Goal: Information Seeking & Learning: Learn about a topic

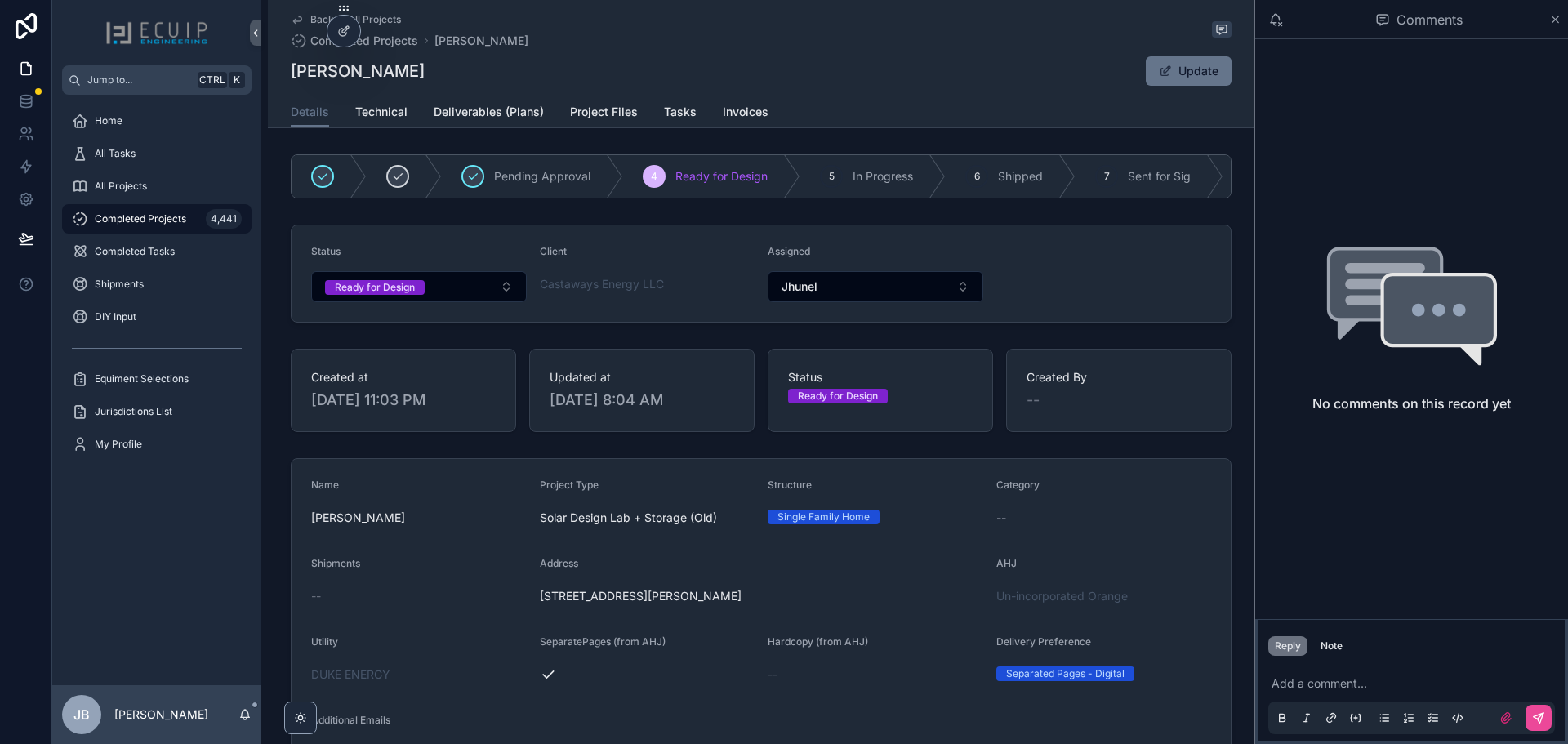
scroll to position [817, 0]
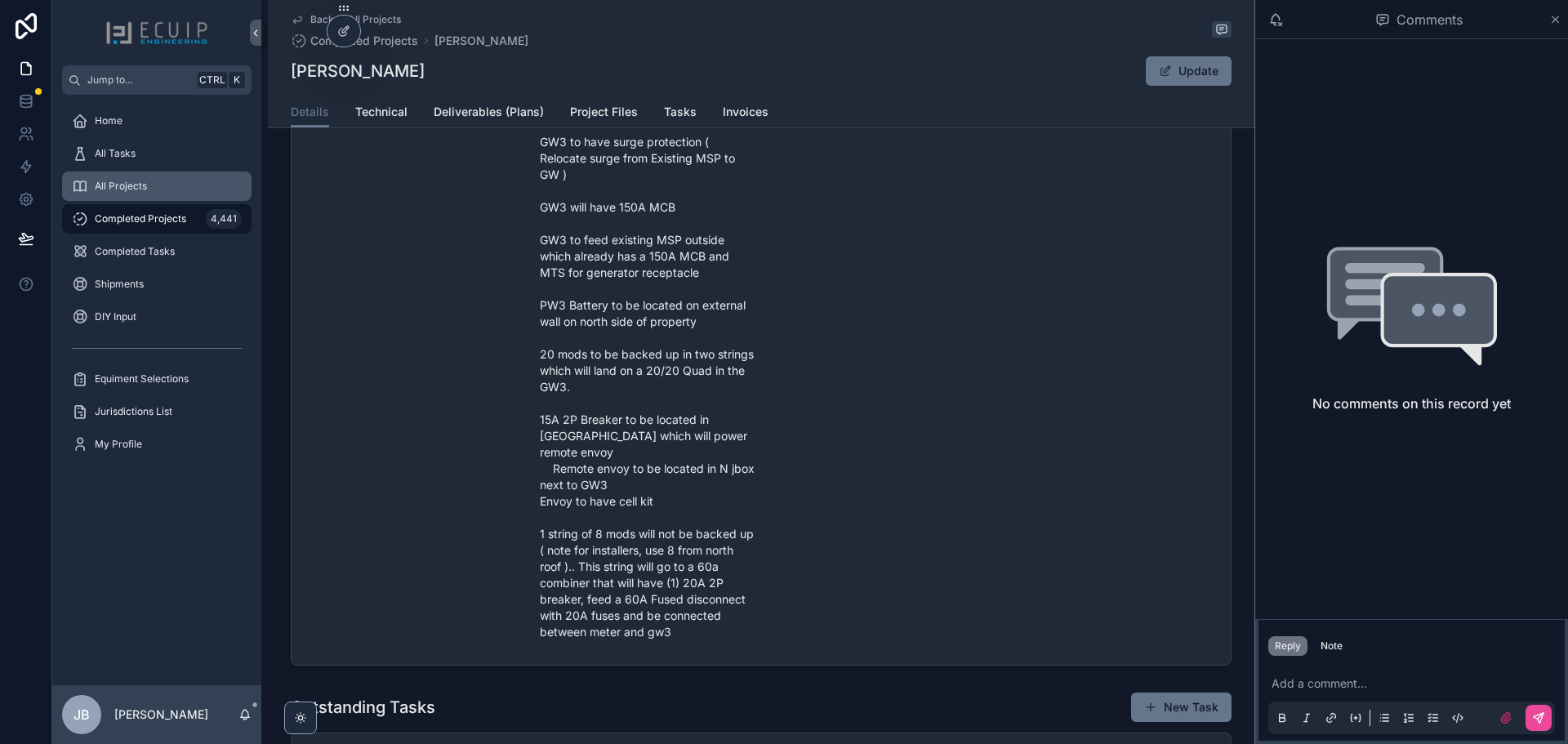
click at [130, 194] on div "All Projects" at bounding box center [157, 186] width 170 height 26
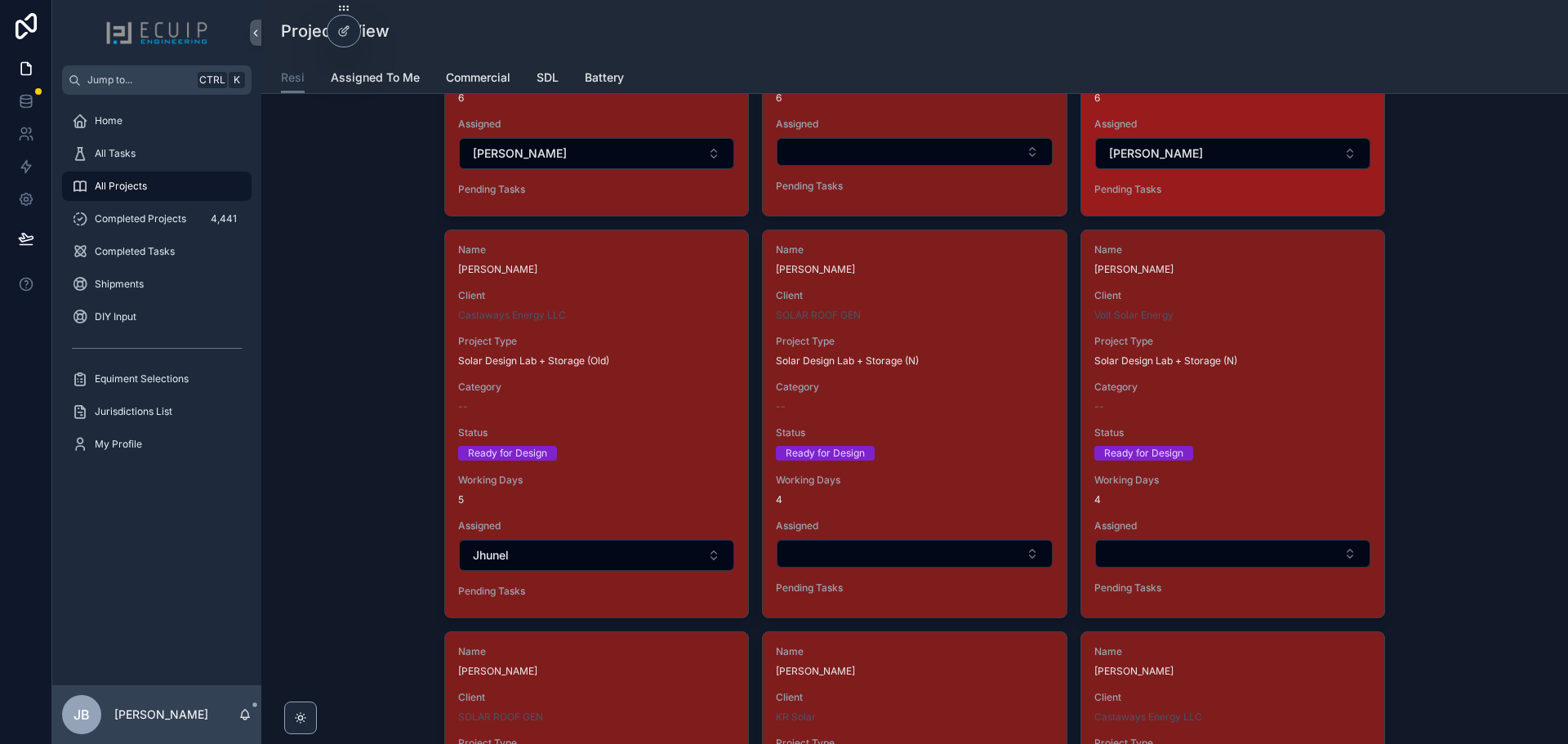
scroll to position [4573, 0]
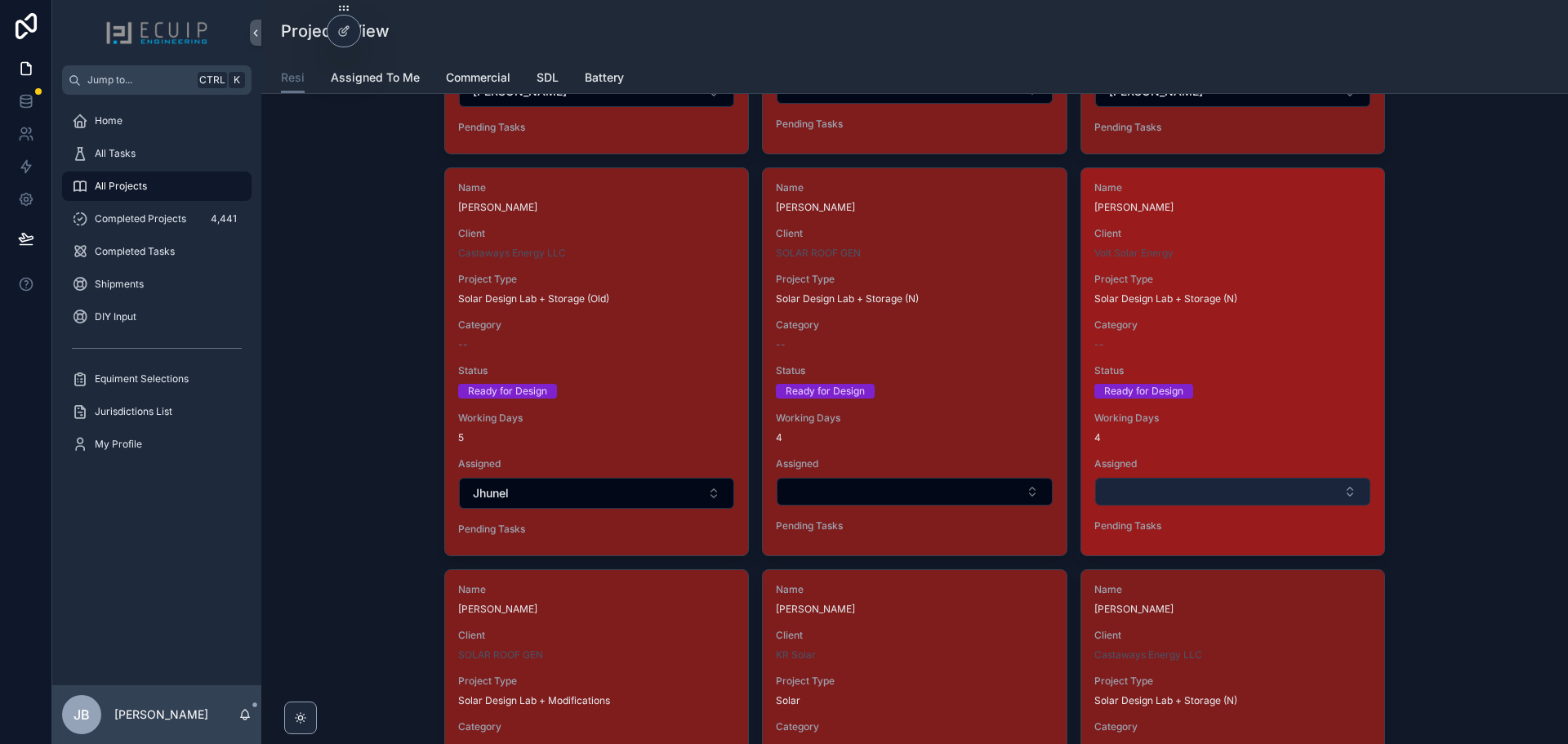
click at [1265, 491] on button "Select Button" at bounding box center [1233, 491] width 276 height 28
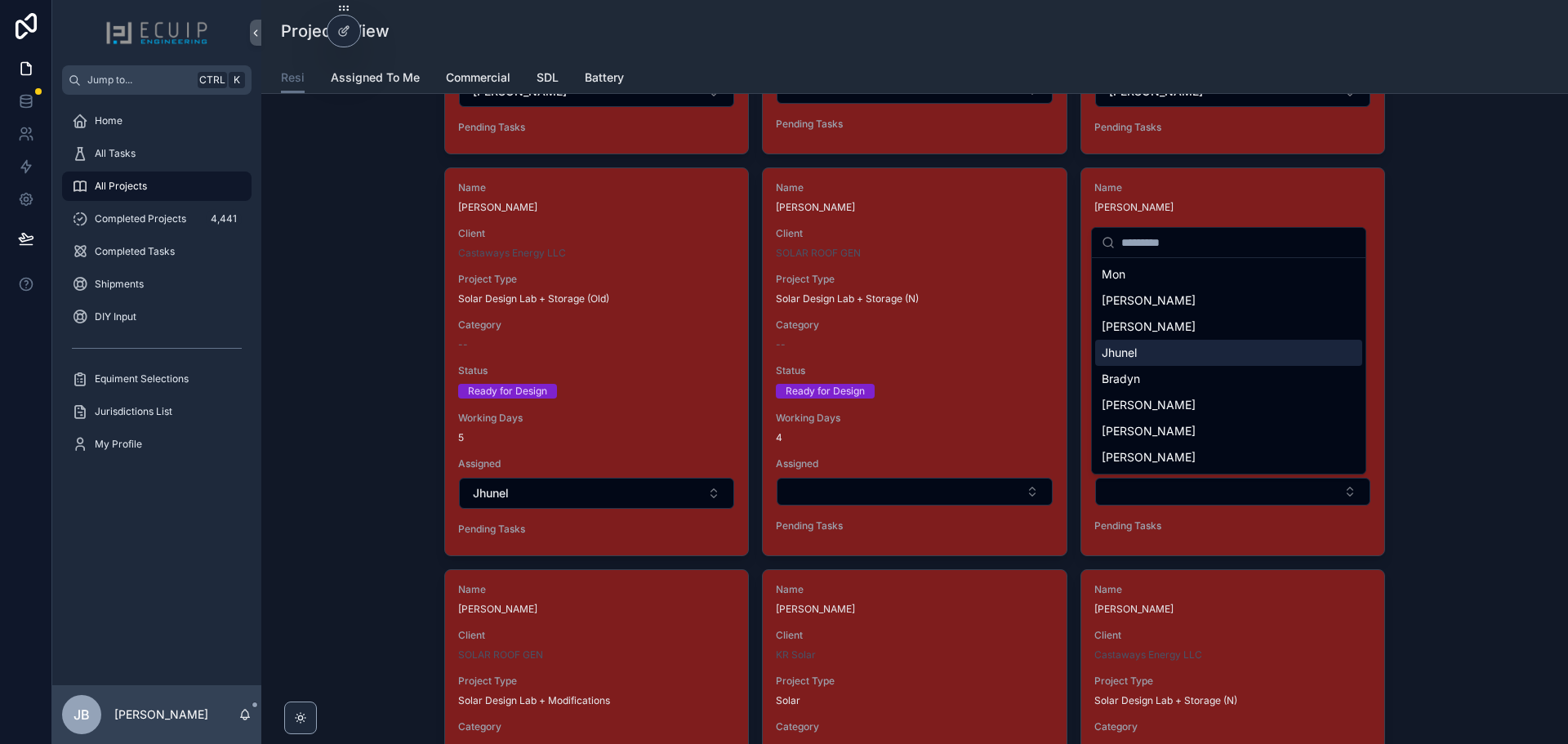
click at [1143, 356] on div "Jhunel" at bounding box center [1228, 353] width 267 height 26
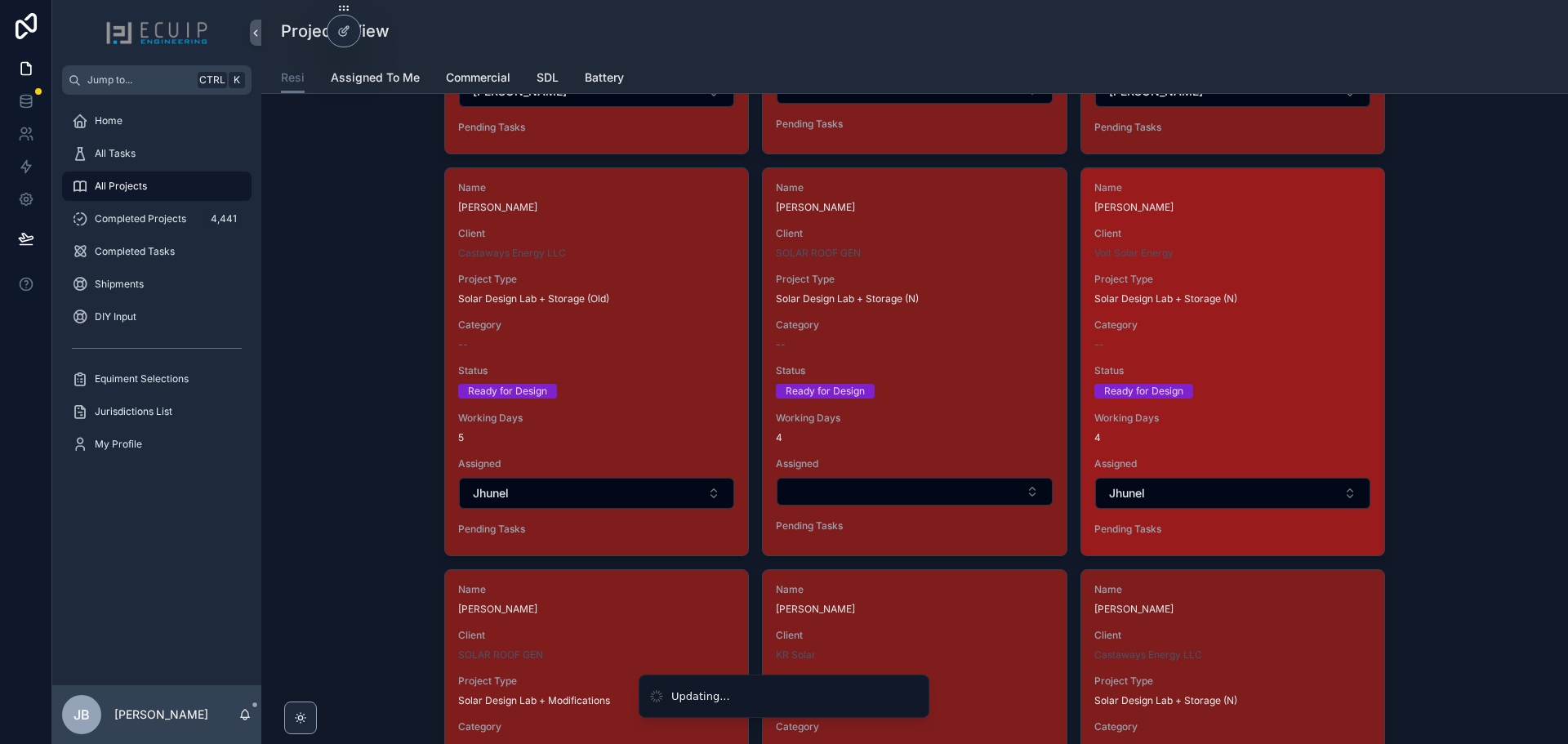
click at [1219, 363] on div "Name Adam Shelton Client Volt Solar Energy Project Type Solar Design Lab + Stor…" at bounding box center [1232, 362] width 303 height 387
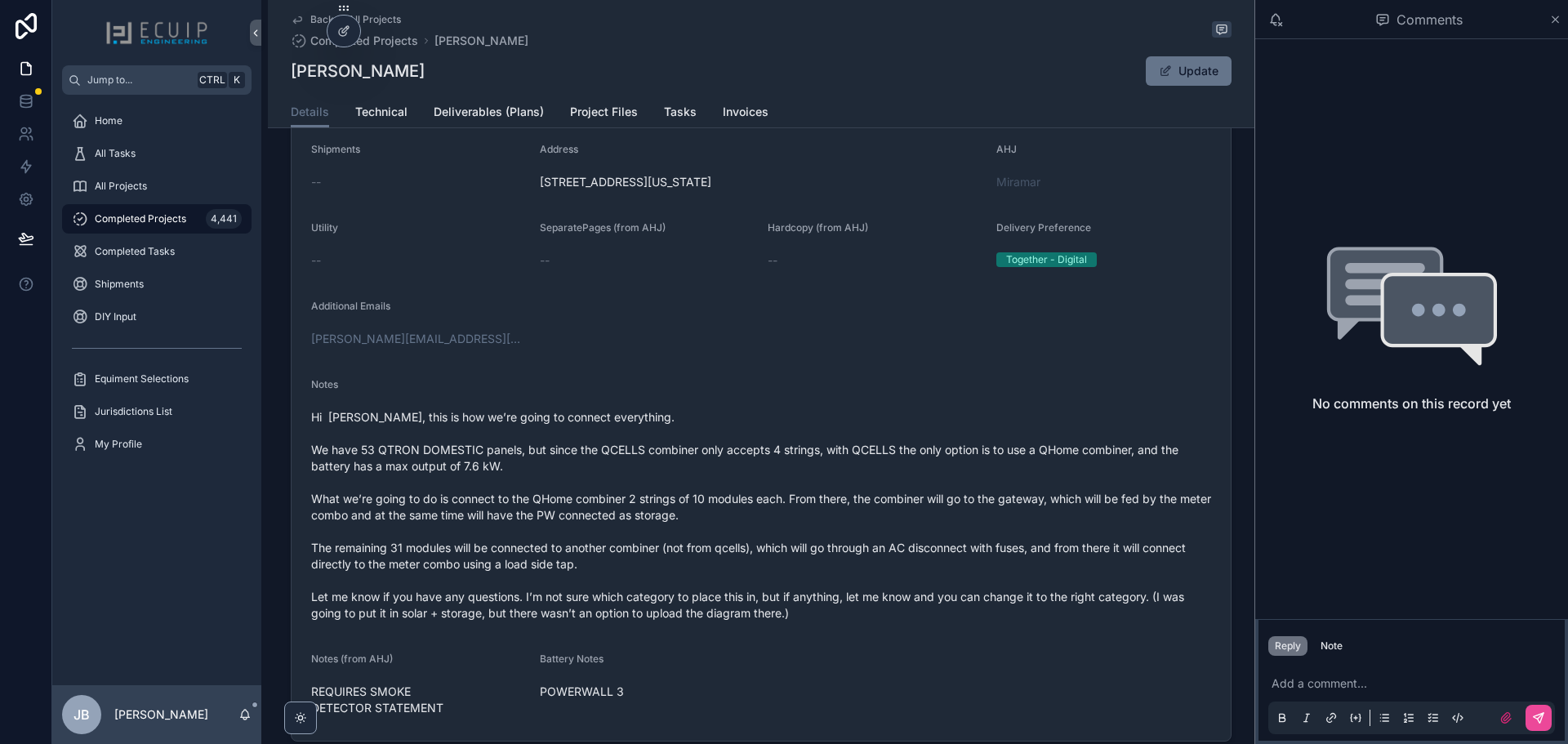
scroll to position [409, 0]
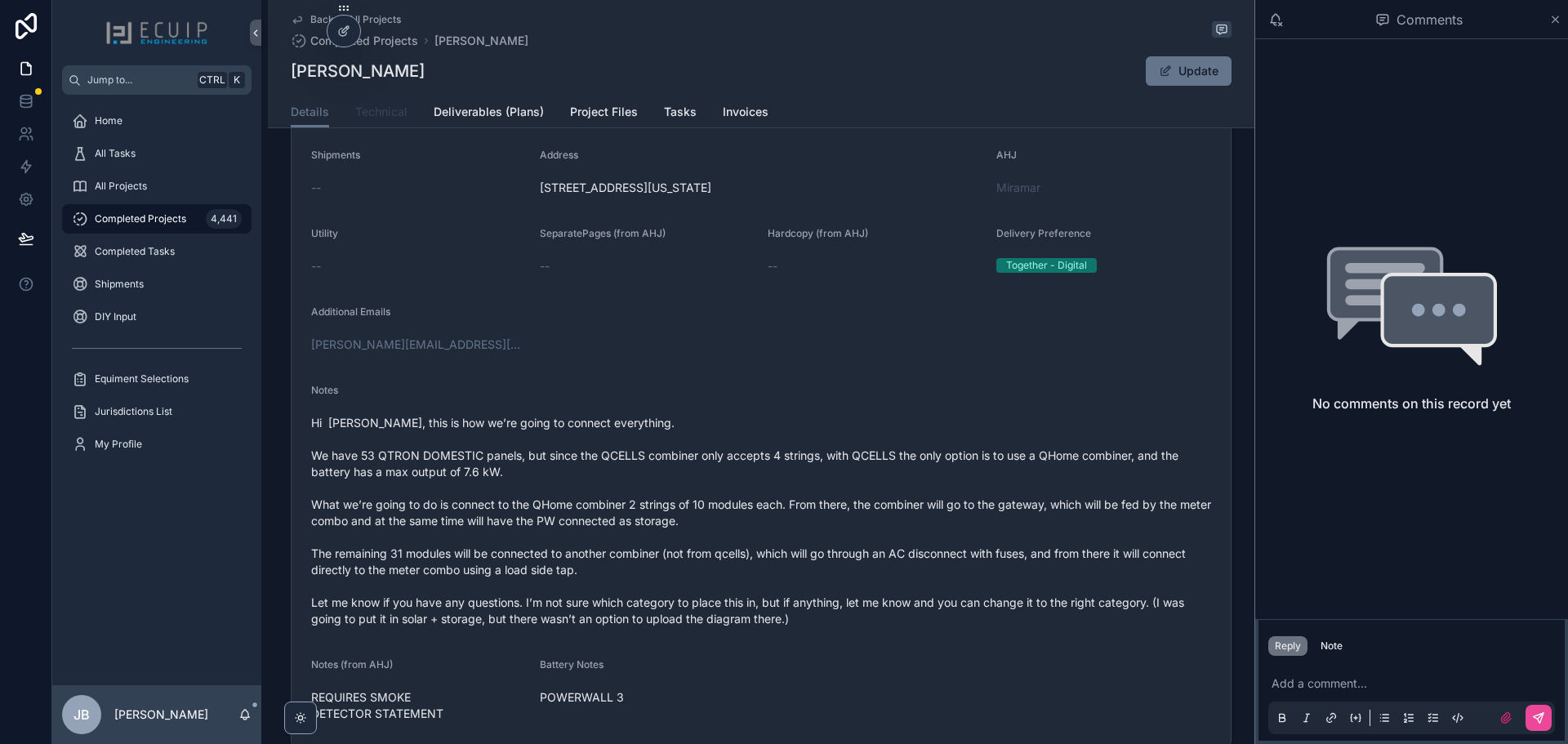
click at [376, 113] on span "Technical" at bounding box center [381, 112] width 52 height 16
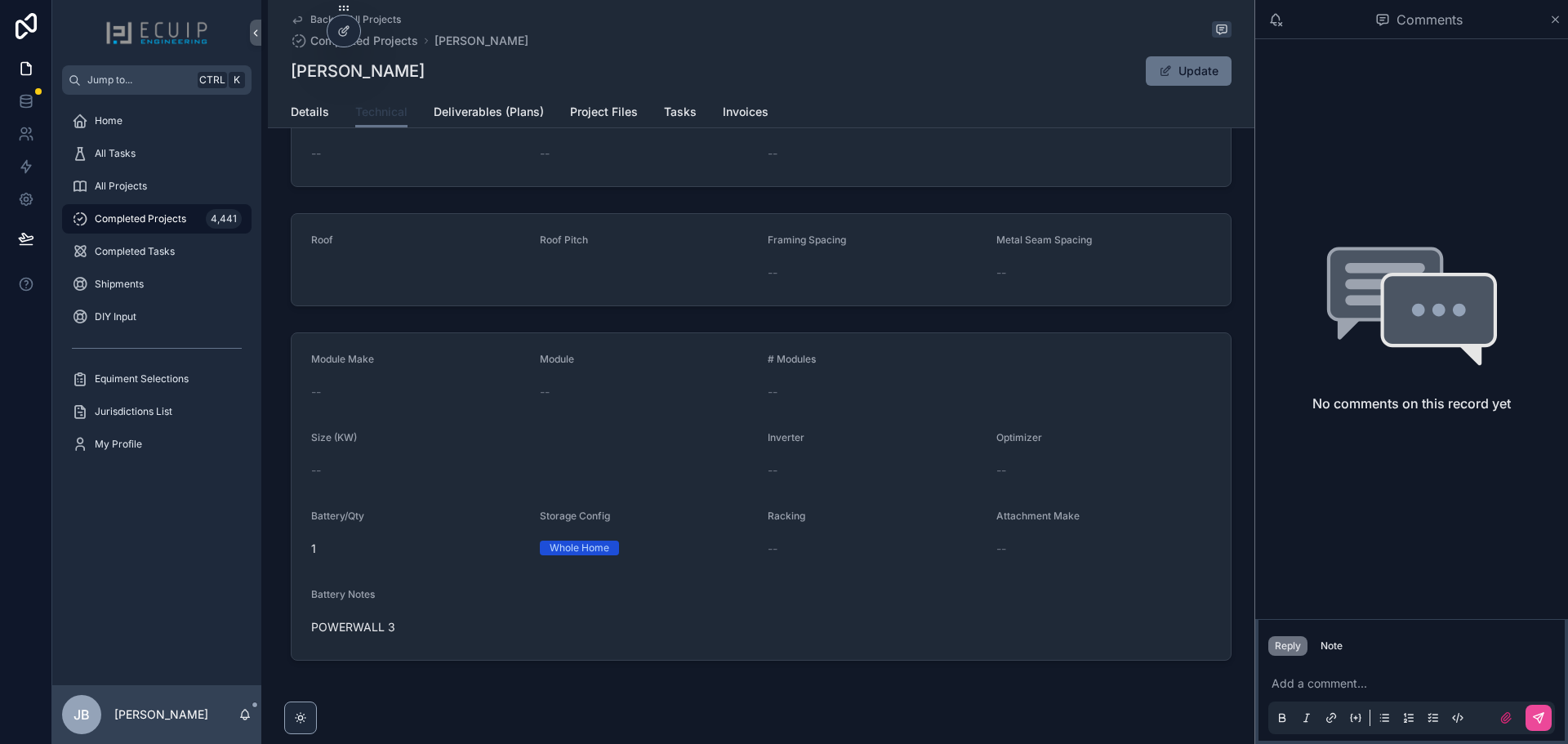
scroll to position [208, 0]
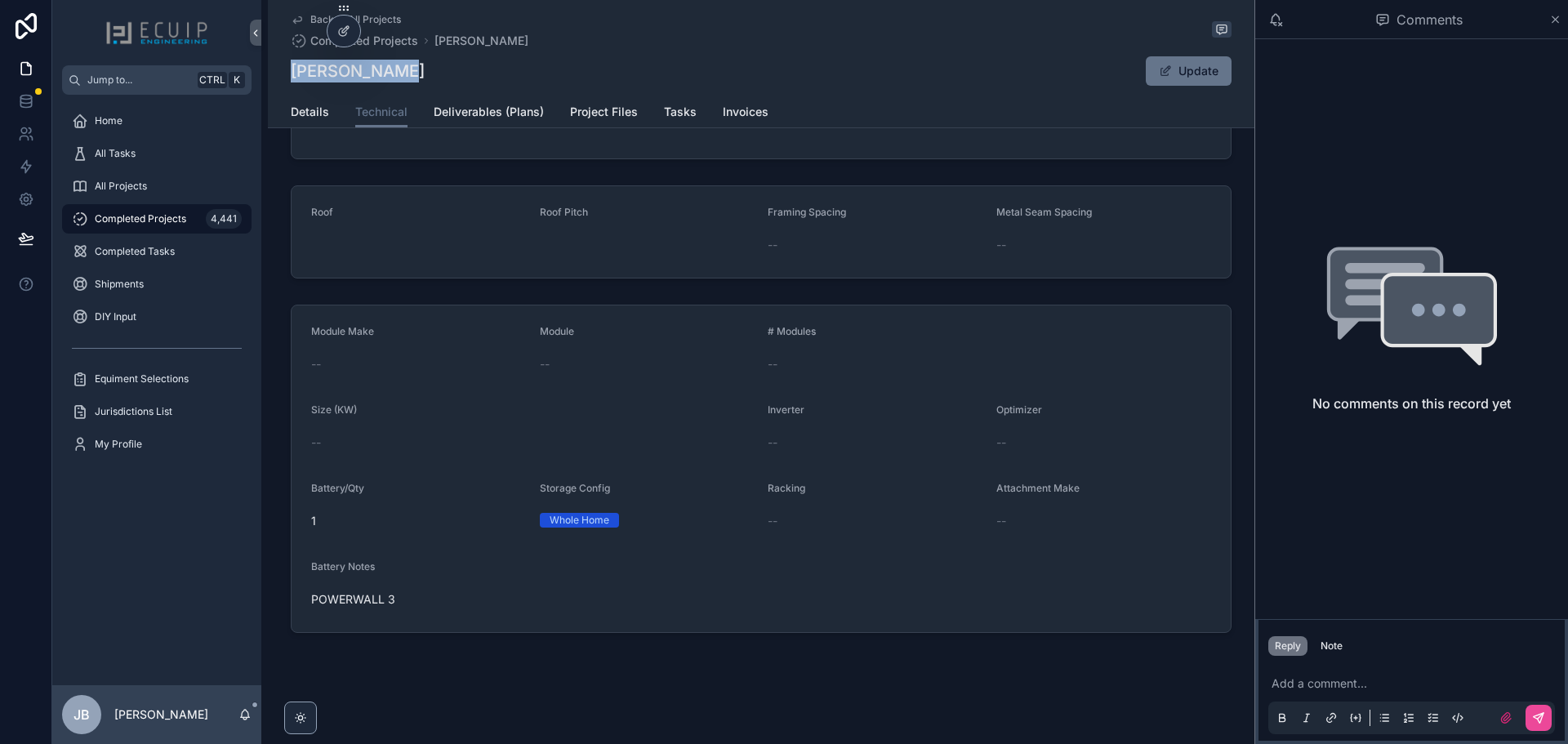
drag, startPoint x: 395, startPoint y: 75, endPoint x: 284, endPoint y: 84, distance: 111.4
click at [284, 84] on div "Back to All Projects Completed Projects Adam Shelton Adam Shelton Update Techni…" at bounding box center [761, 64] width 987 height 128
copy h1 "[PERSON_NAME]"
click at [312, 117] on span "Details" at bounding box center [309, 112] width 39 height 16
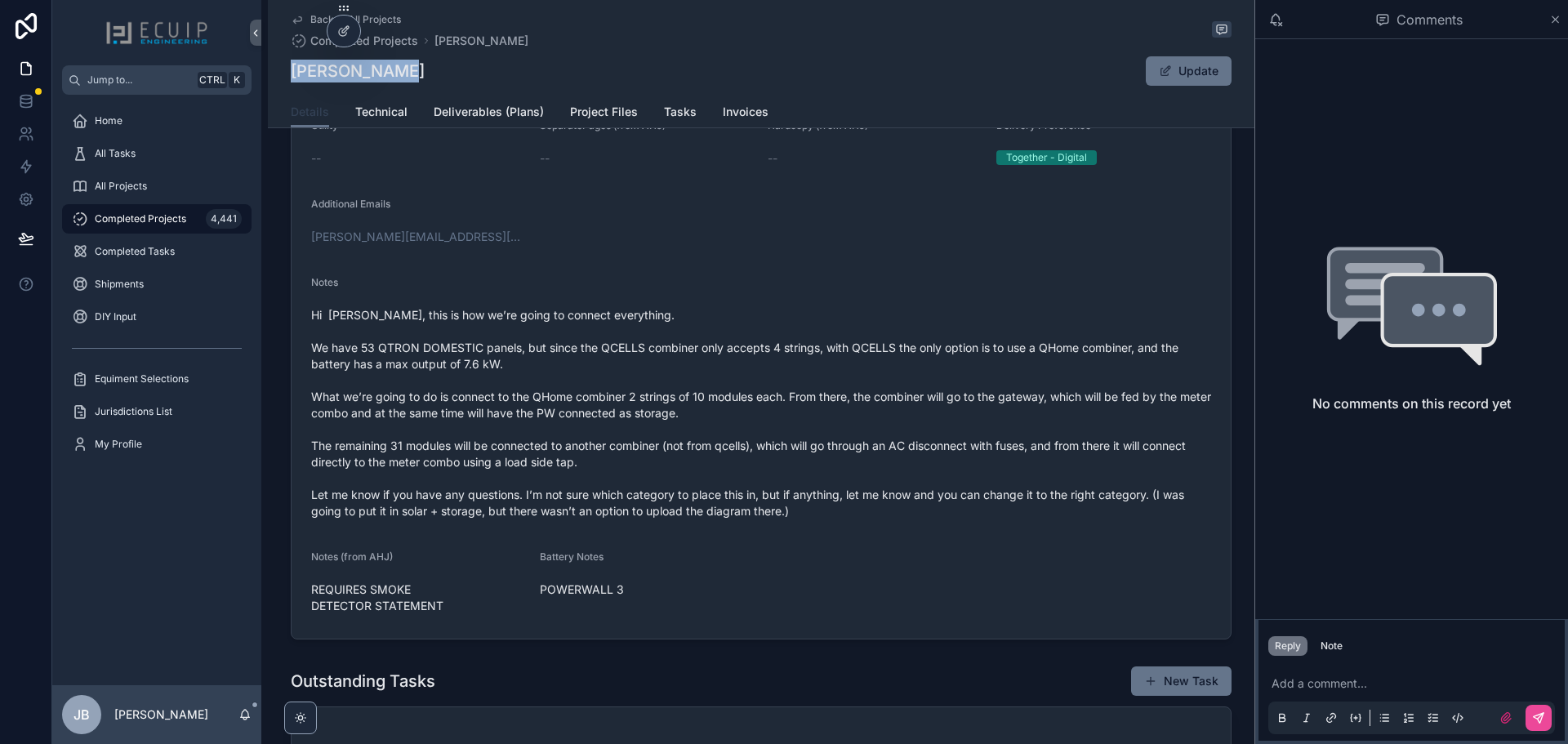
scroll to position [572, 0]
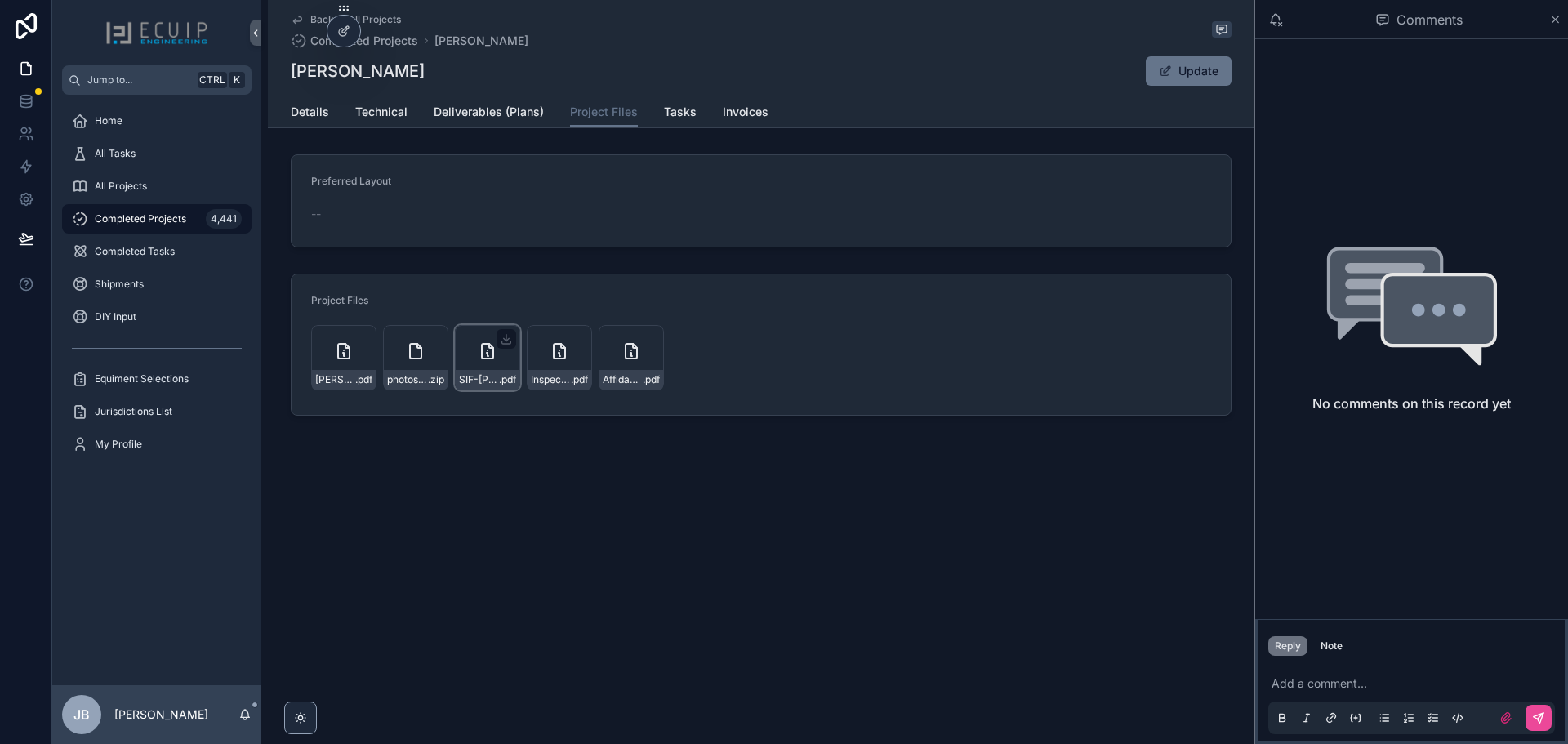
click at [494, 358] on icon "scrollable content" at bounding box center [487, 351] width 20 height 20
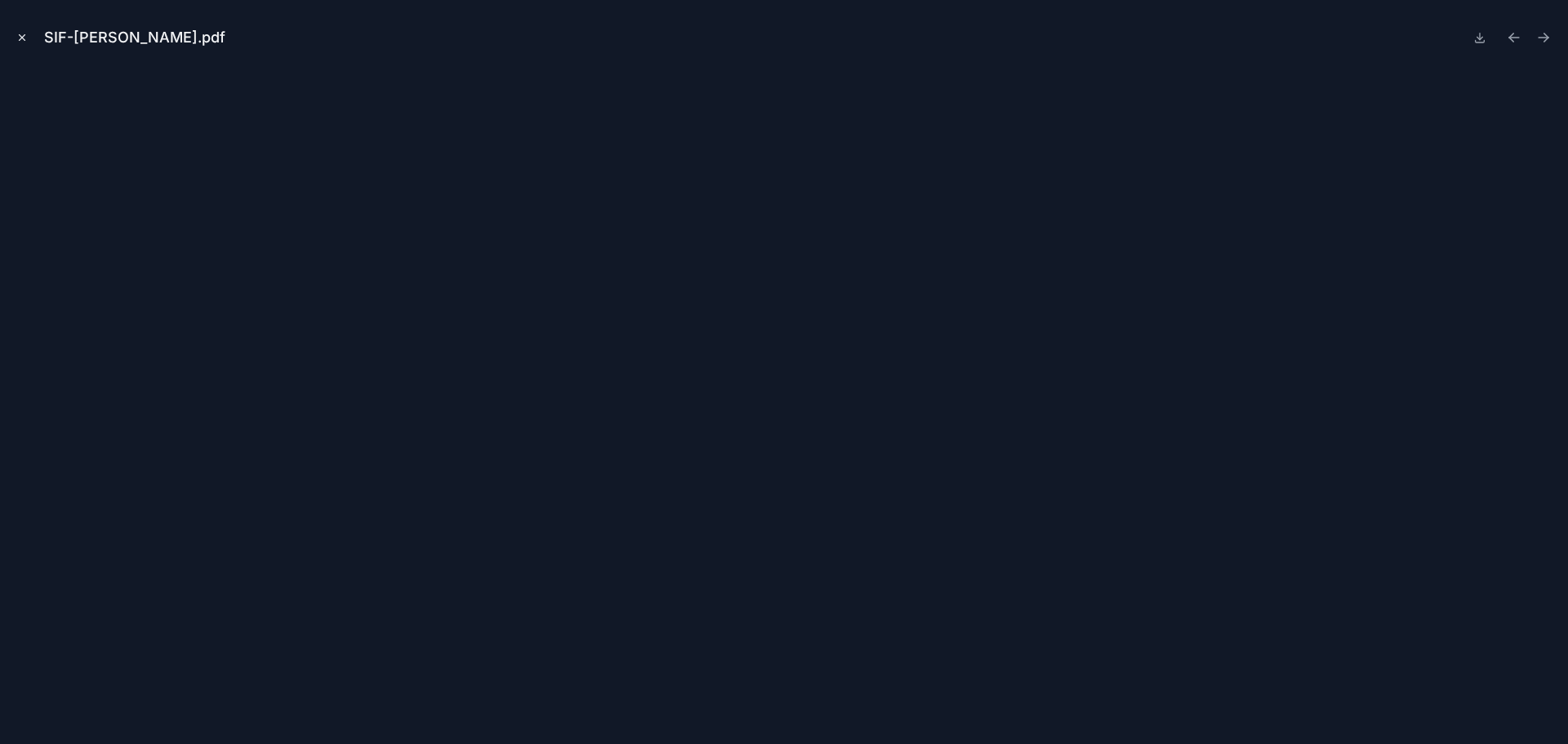
click at [9, 37] on div "SIF-[PERSON_NAME].pdf" at bounding box center [784, 372] width 1568 height 744
click at [17, 37] on icon "Close modal" at bounding box center [22, 38] width 11 height 11
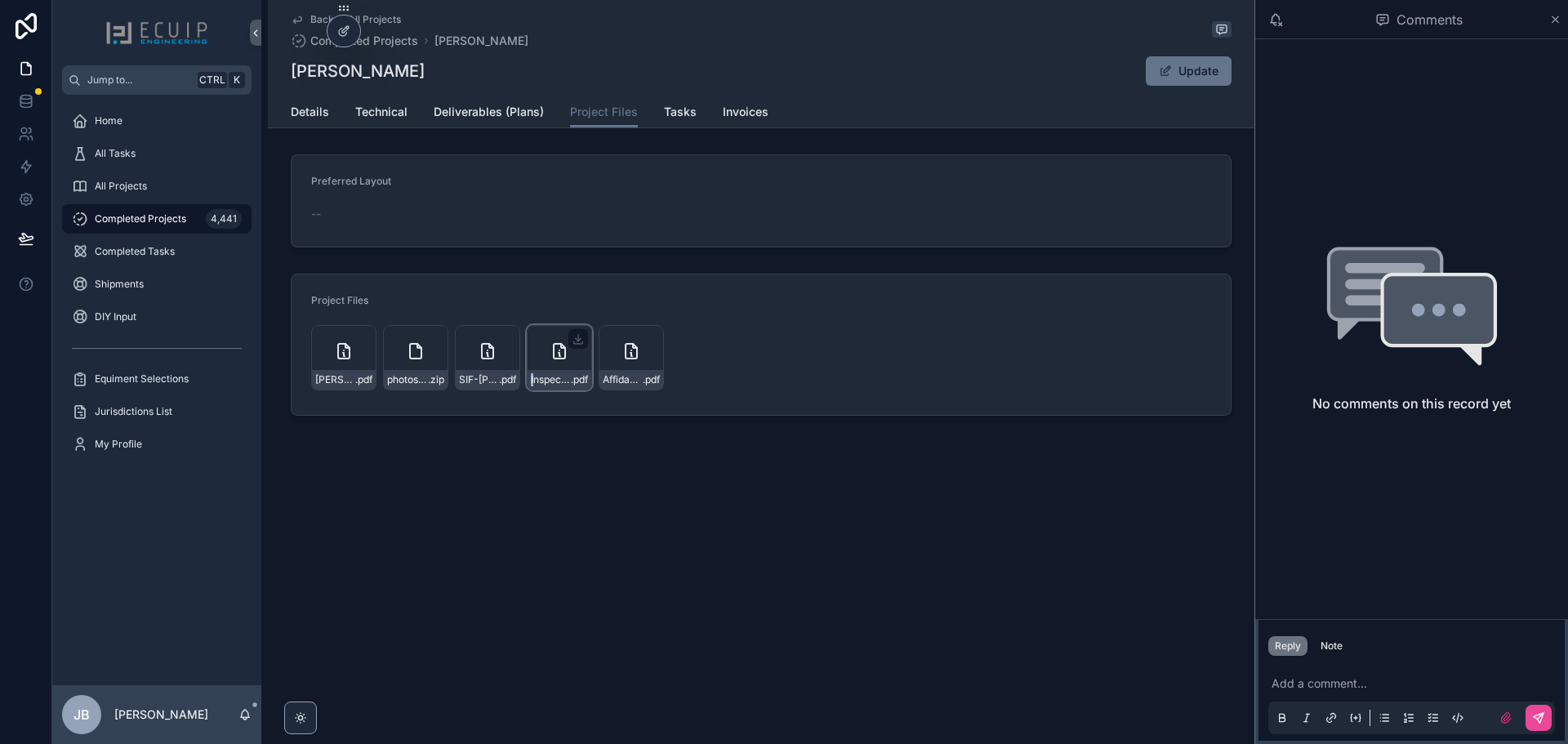
click at [536, 369] on div "Inspection-Letter-ECUIP-TEMPLATE-(12)-(1) .pdf" at bounding box center [559, 358] width 66 height 66
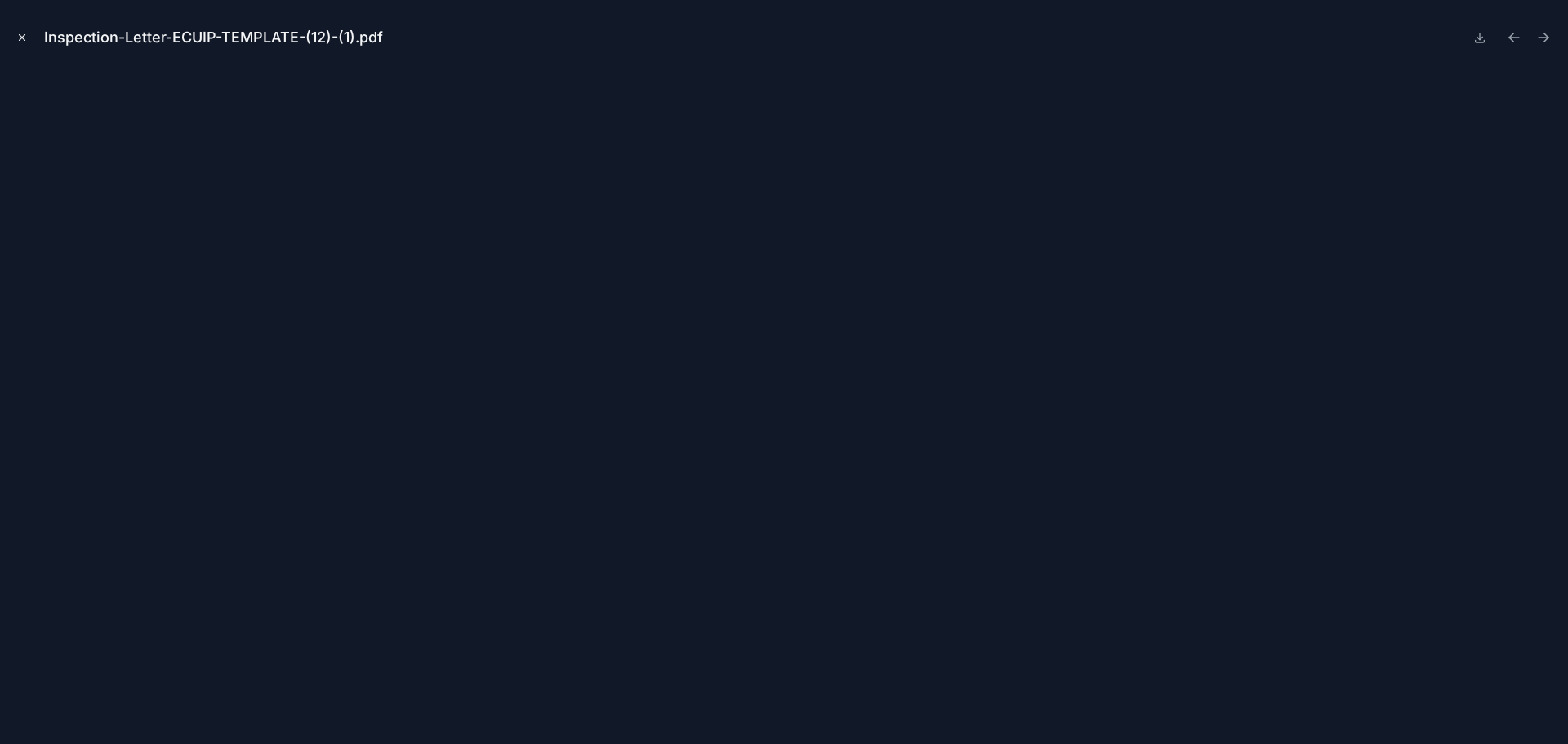
click at [25, 36] on icon "Close modal" at bounding box center [22, 38] width 11 height 11
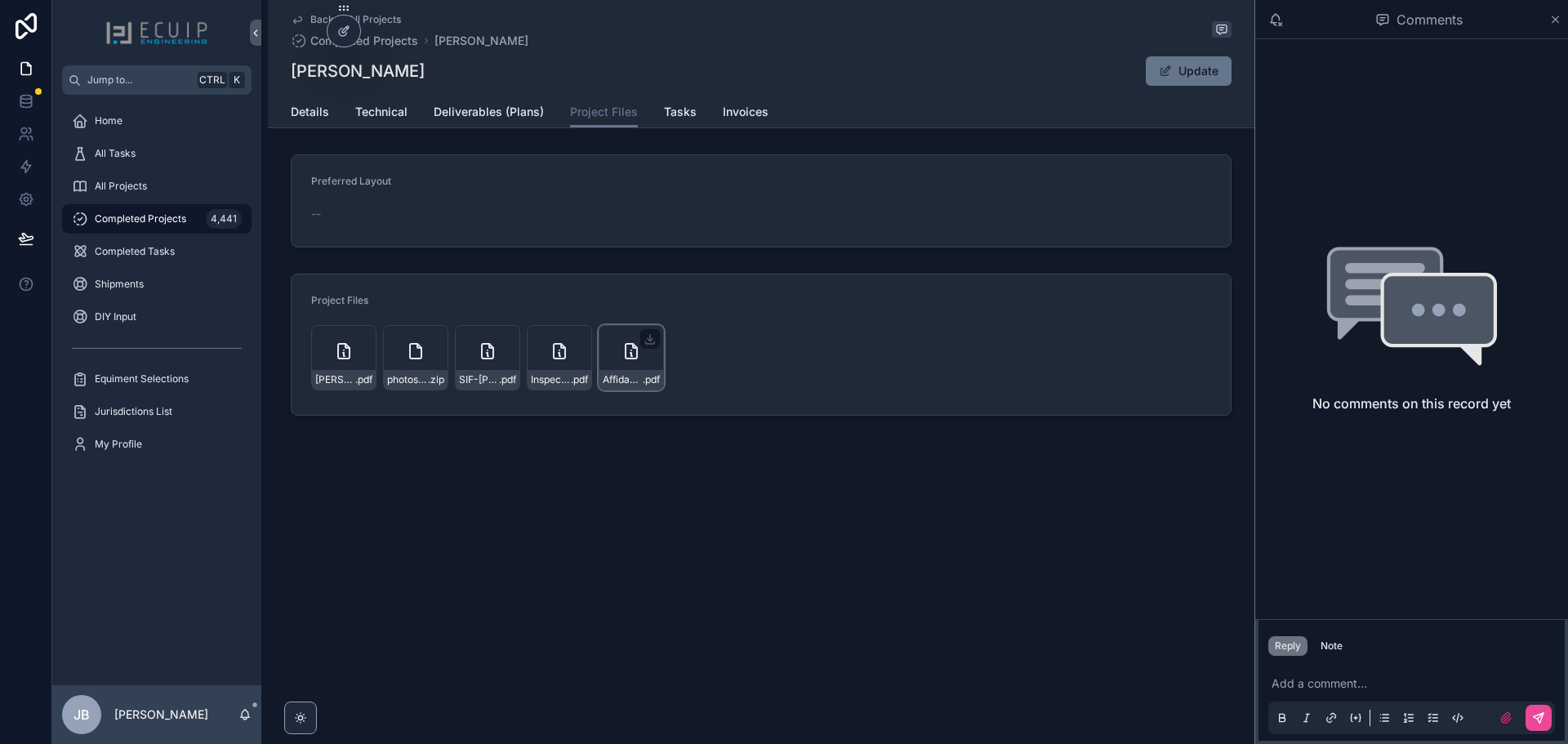
click at [636, 366] on div "Affidavit-Eng--[PERSON_NAME] .pdf" at bounding box center [631, 358] width 66 height 66
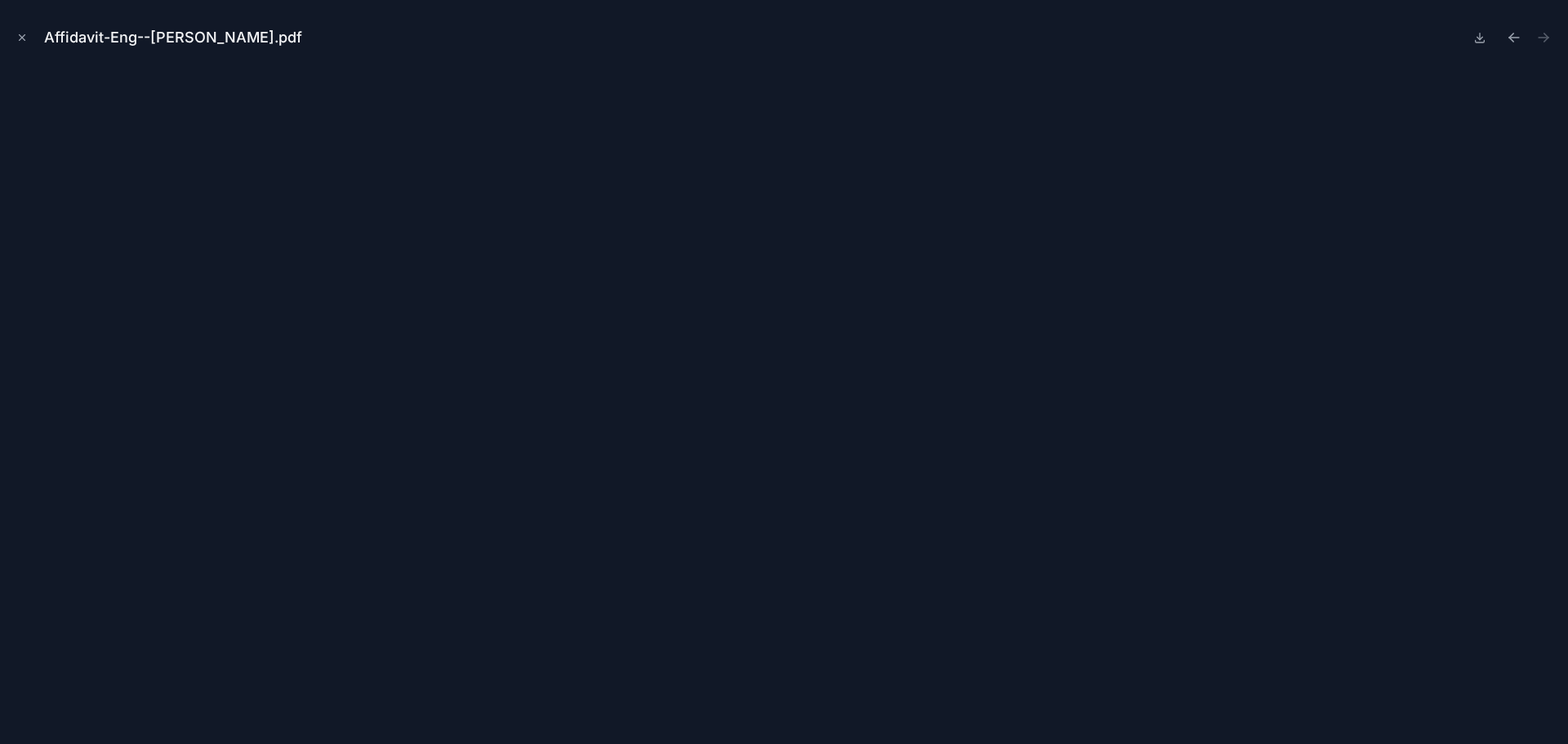
click at [21, 36] on icon "Close modal" at bounding box center [22, 38] width 11 height 11
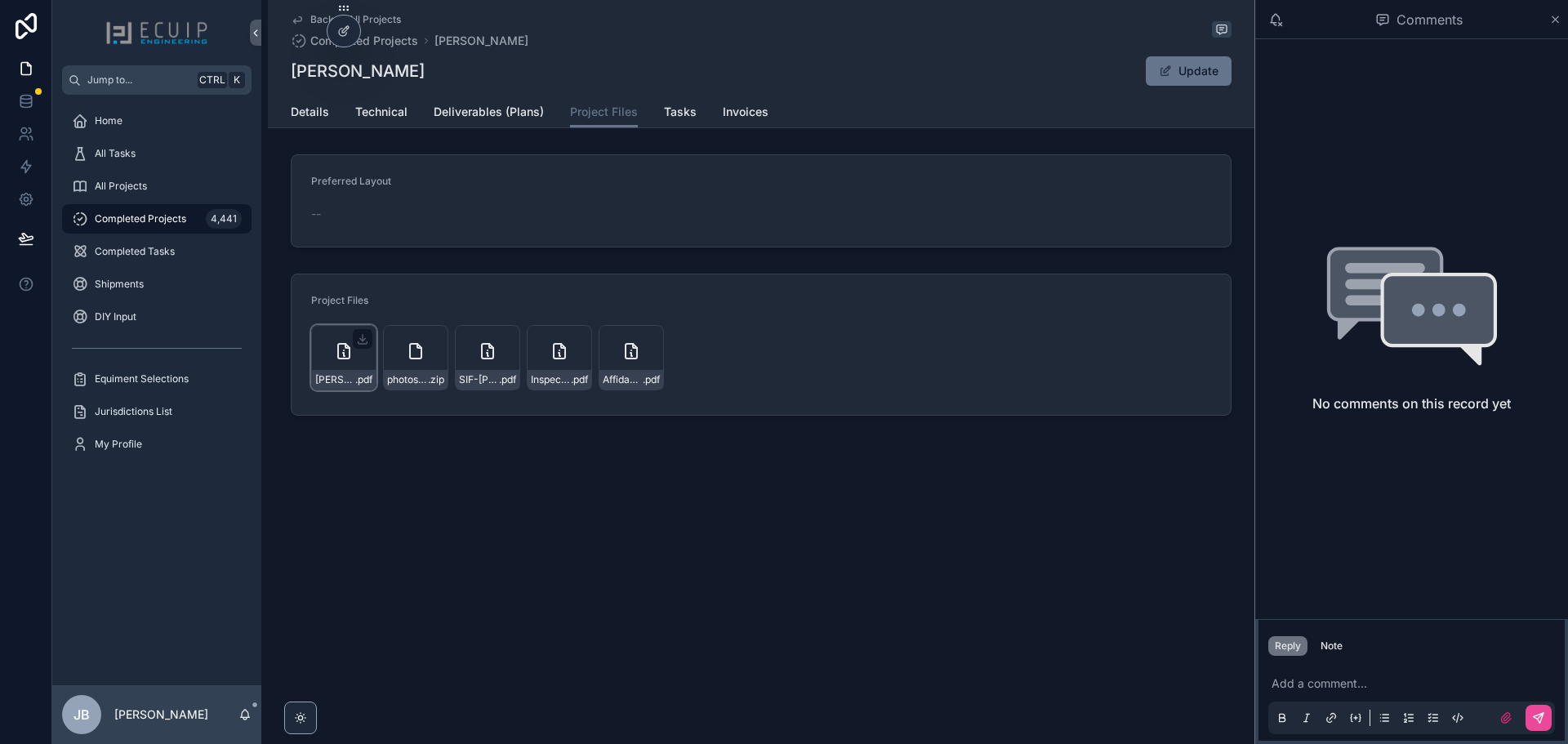
click at [330, 348] on div "[PERSON_NAME]-Engineering-(1) .pdf" at bounding box center [344, 358] width 66 height 66
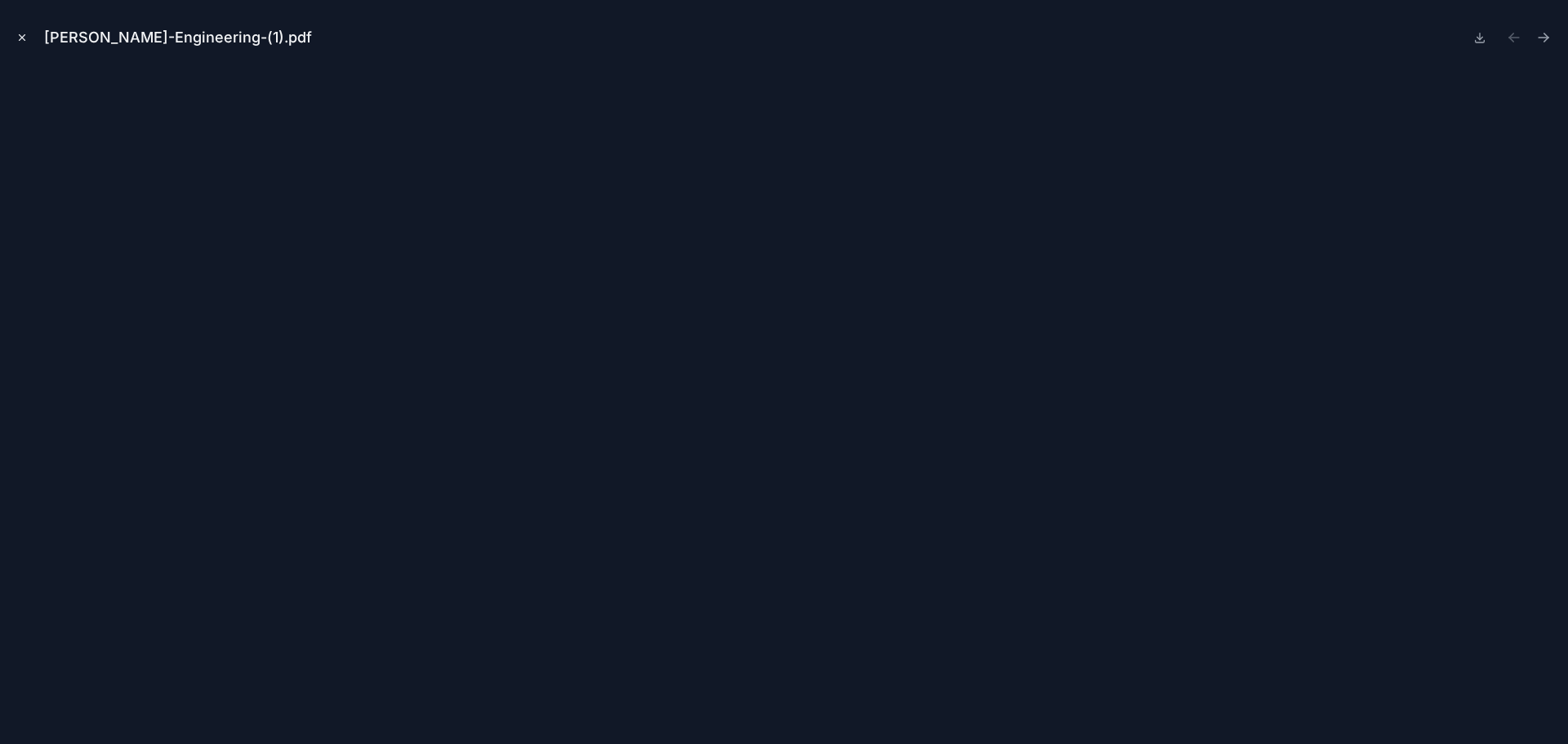
click at [21, 39] on icon "Close modal" at bounding box center [22, 38] width 11 height 11
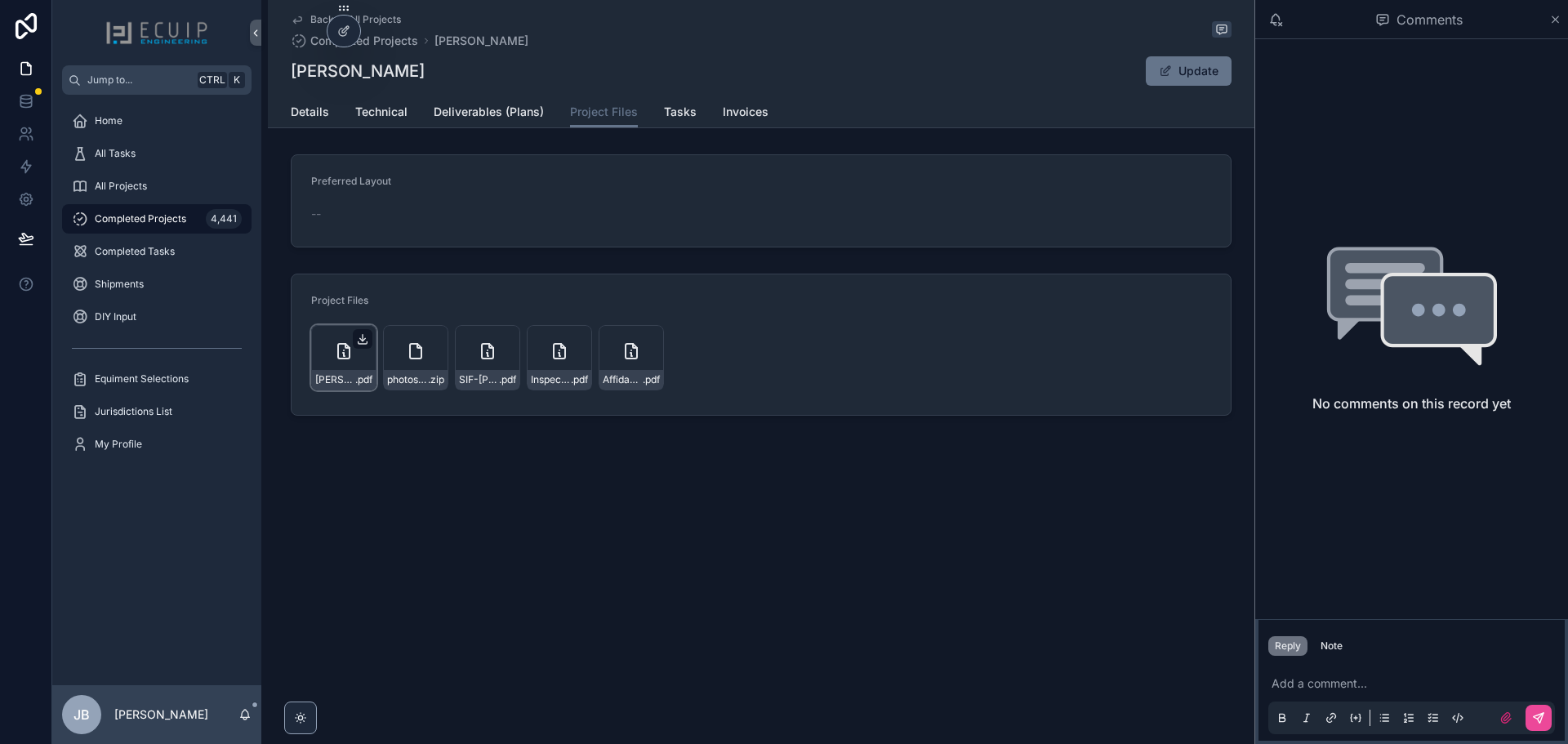
click at [363, 342] on icon "scrollable content" at bounding box center [362, 339] width 13 height 13
click at [333, 353] on div "[PERSON_NAME]-Engineering-(1) .pdf" at bounding box center [344, 358] width 66 height 66
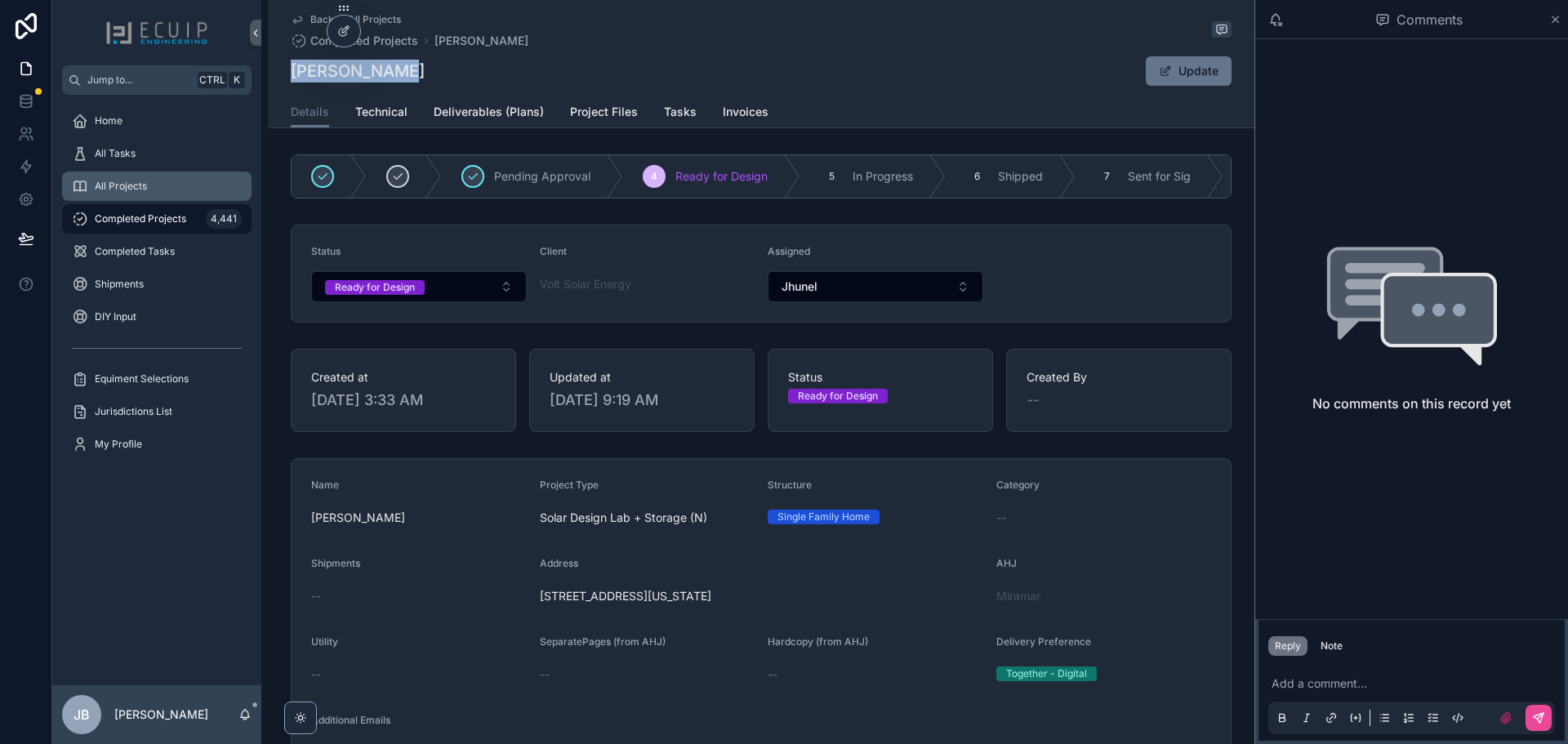
click at [133, 187] on span "All Projects" at bounding box center [121, 186] width 52 height 13
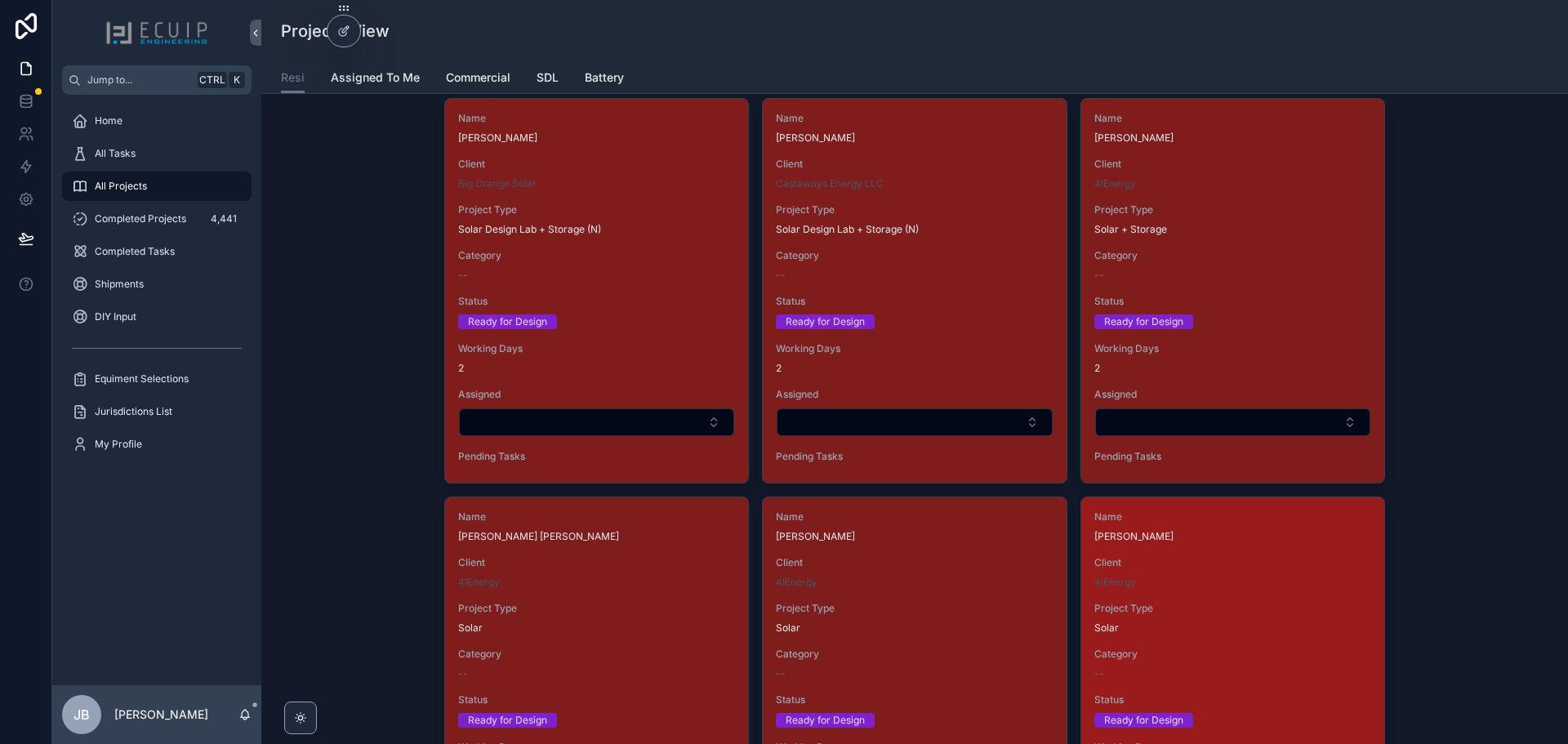
scroll to position [5390, 0]
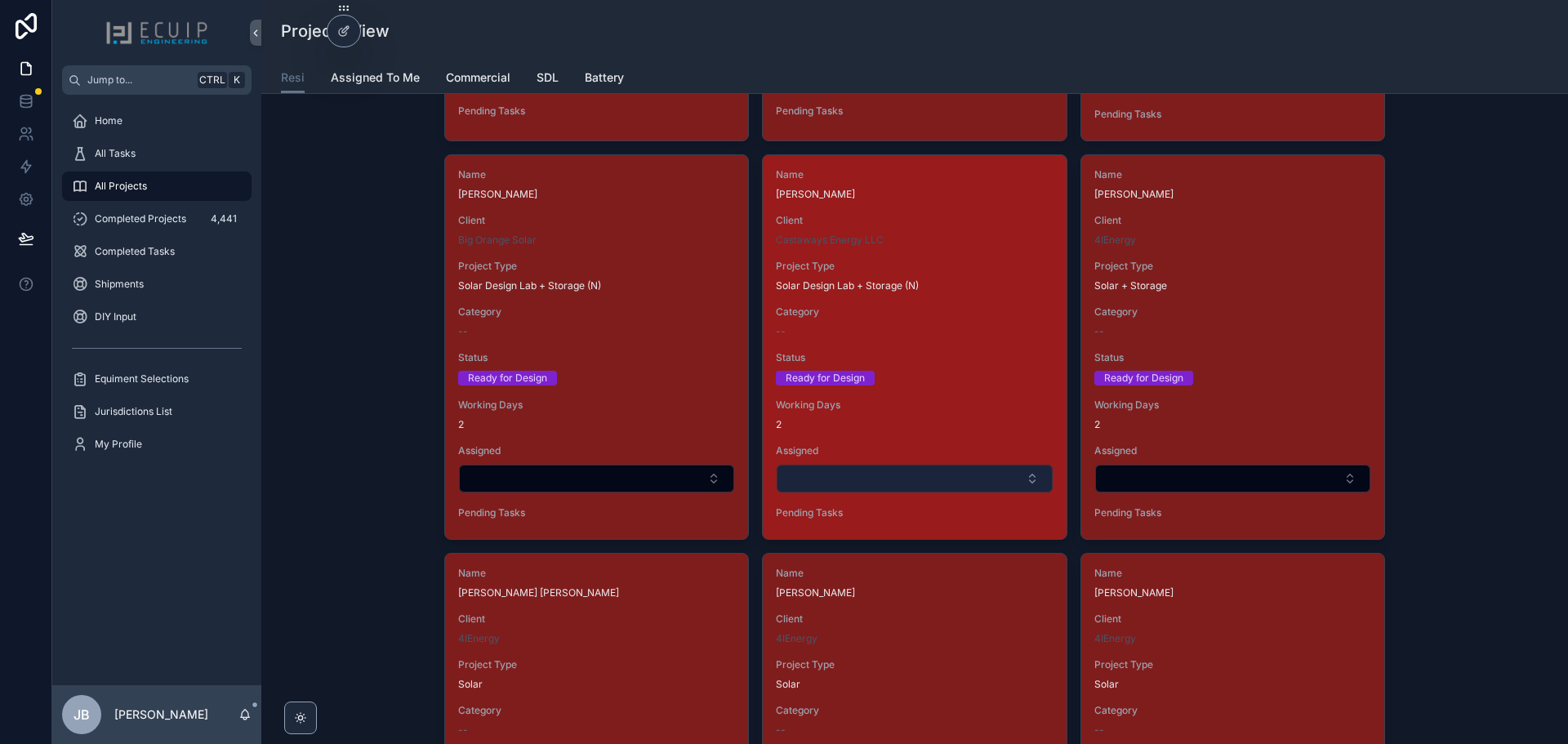
click at [887, 478] on button "Select Button" at bounding box center [914, 478] width 276 height 28
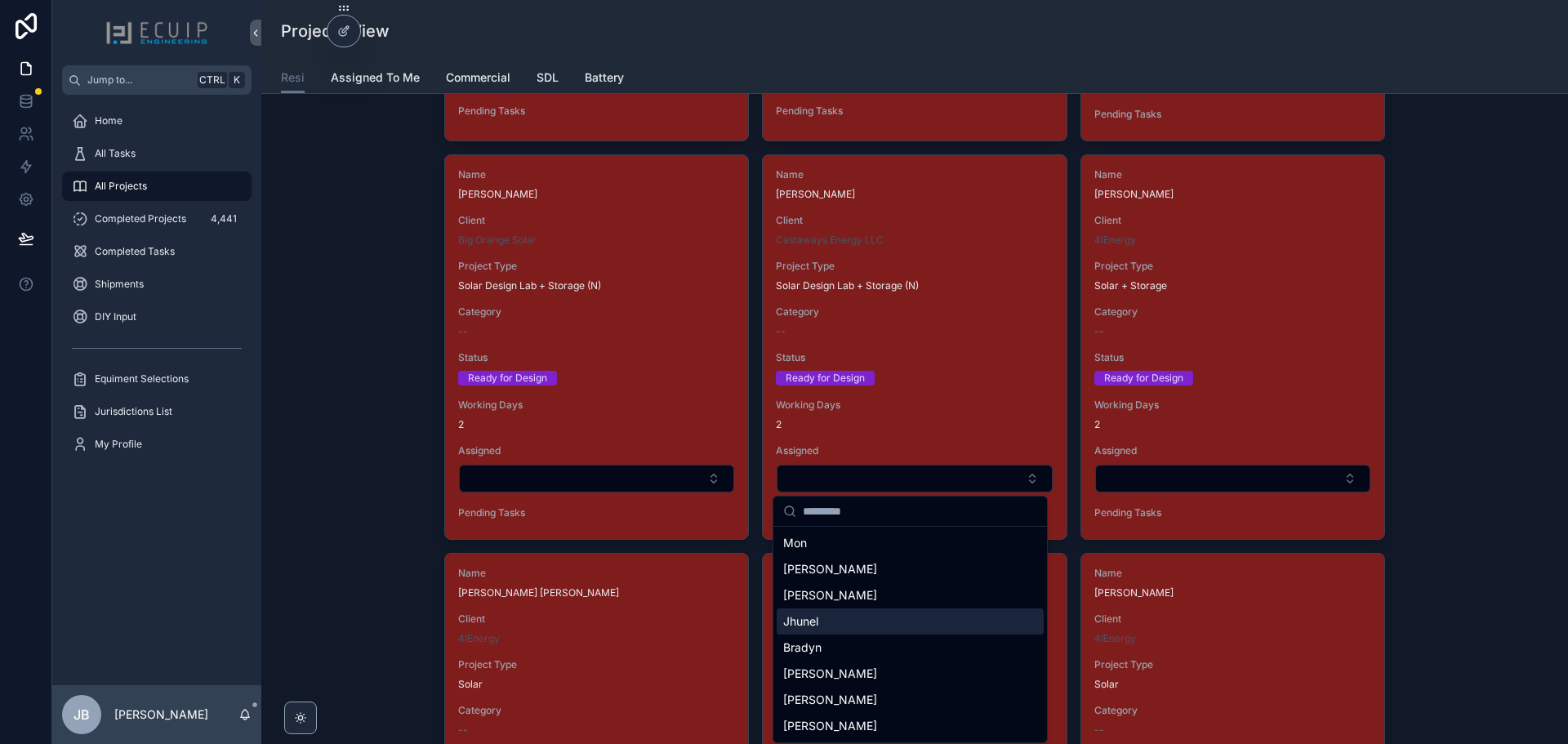
click at [827, 623] on div "Jhunel" at bounding box center [910, 622] width 267 height 26
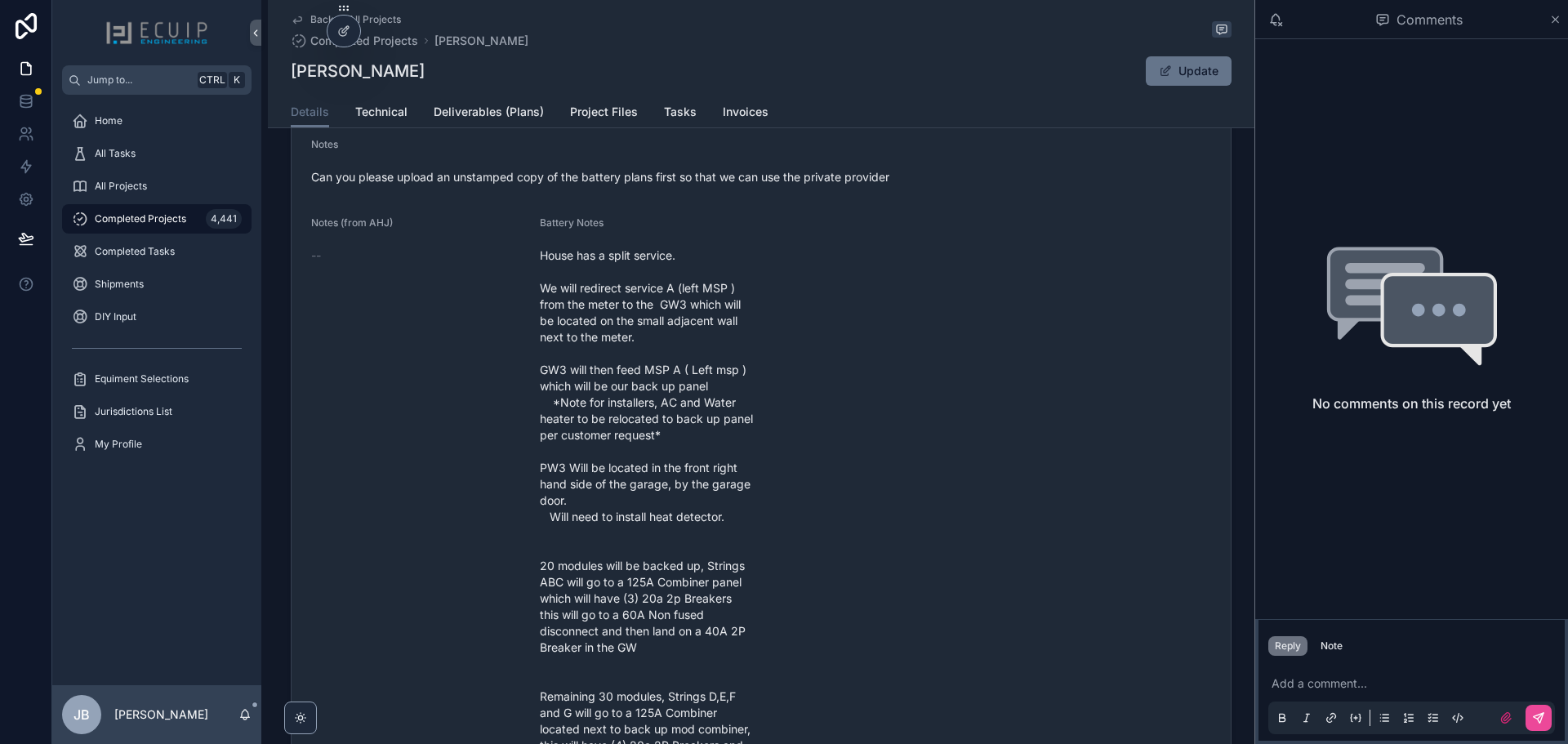
scroll to position [653, 0]
click at [612, 105] on span "Project Files" at bounding box center [604, 112] width 68 height 16
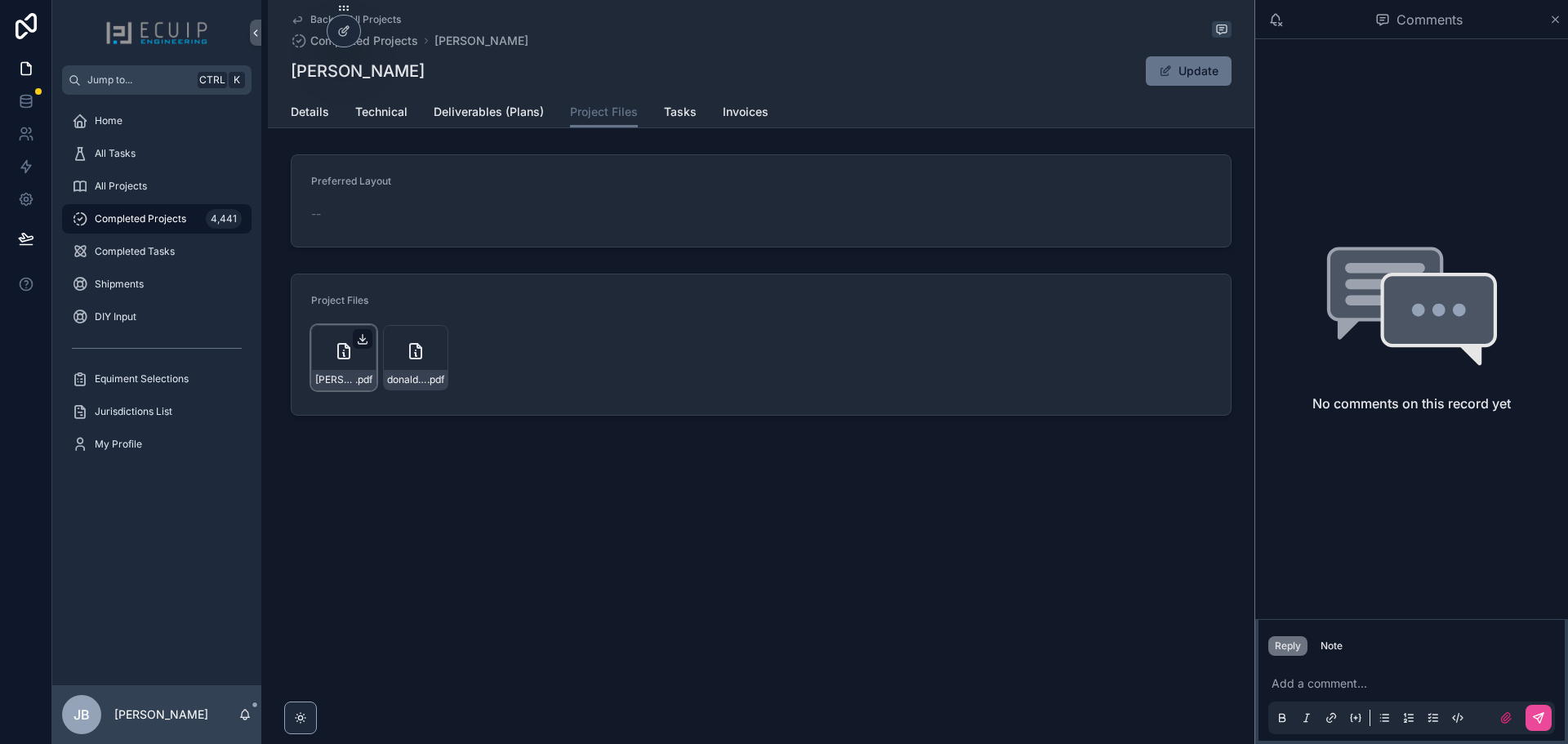
click at [362, 340] on icon "scrollable content" at bounding box center [362, 339] width 6 height 2
click at [638, 509] on div "Back to All Projects Completed Projects Cindy J Dotson Cindy J Dotson Update Pr…" at bounding box center [761, 263] width 987 height 527
drag, startPoint x: 437, startPoint y: 68, endPoint x: 292, endPoint y: 76, distance: 145.2
click at [292, 76] on div "Cindy J Dotson Update" at bounding box center [760, 71] width 941 height 31
copy h1 "Cindy J Dotson"
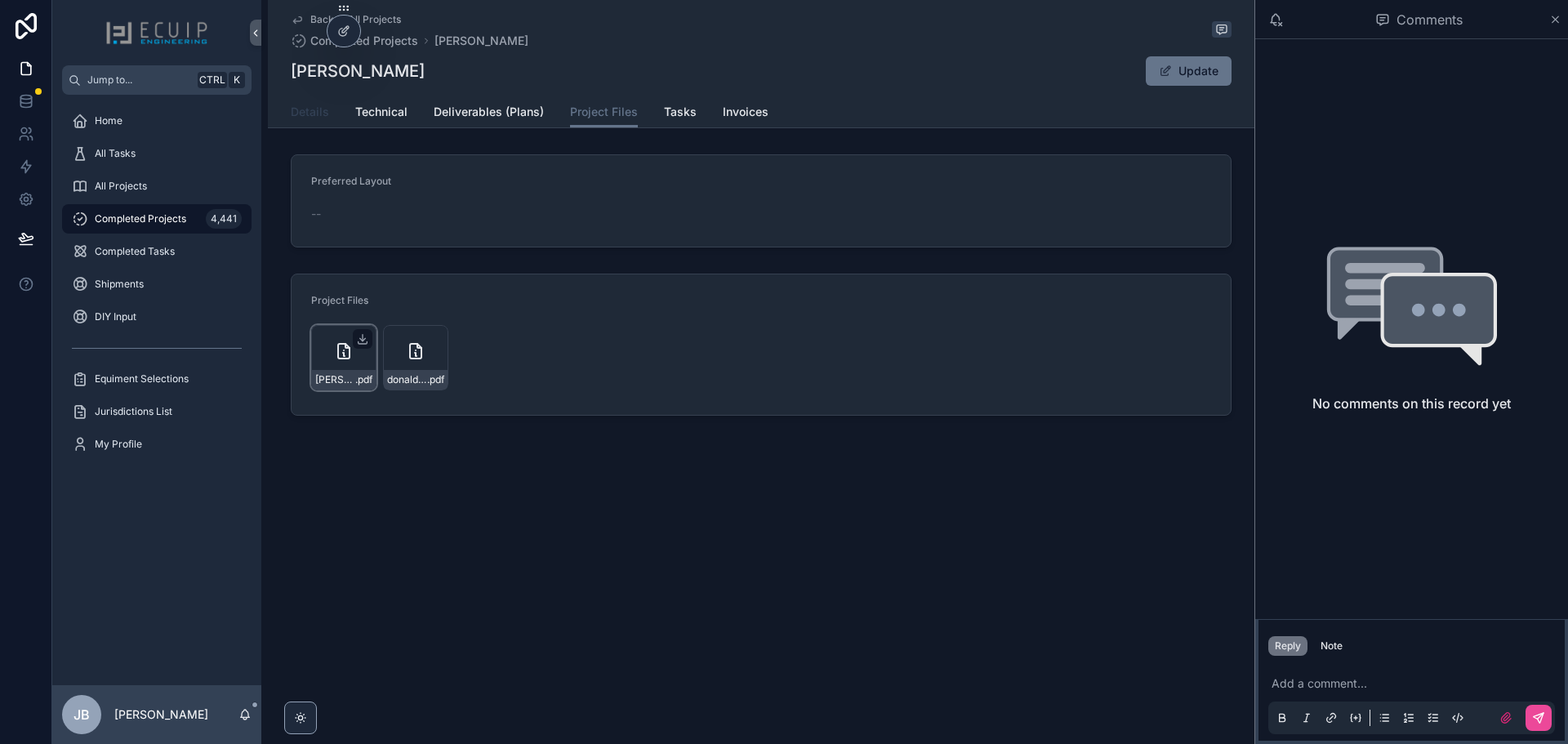
click at [309, 107] on span "Details" at bounding box center [309, 112] width 39 height 16
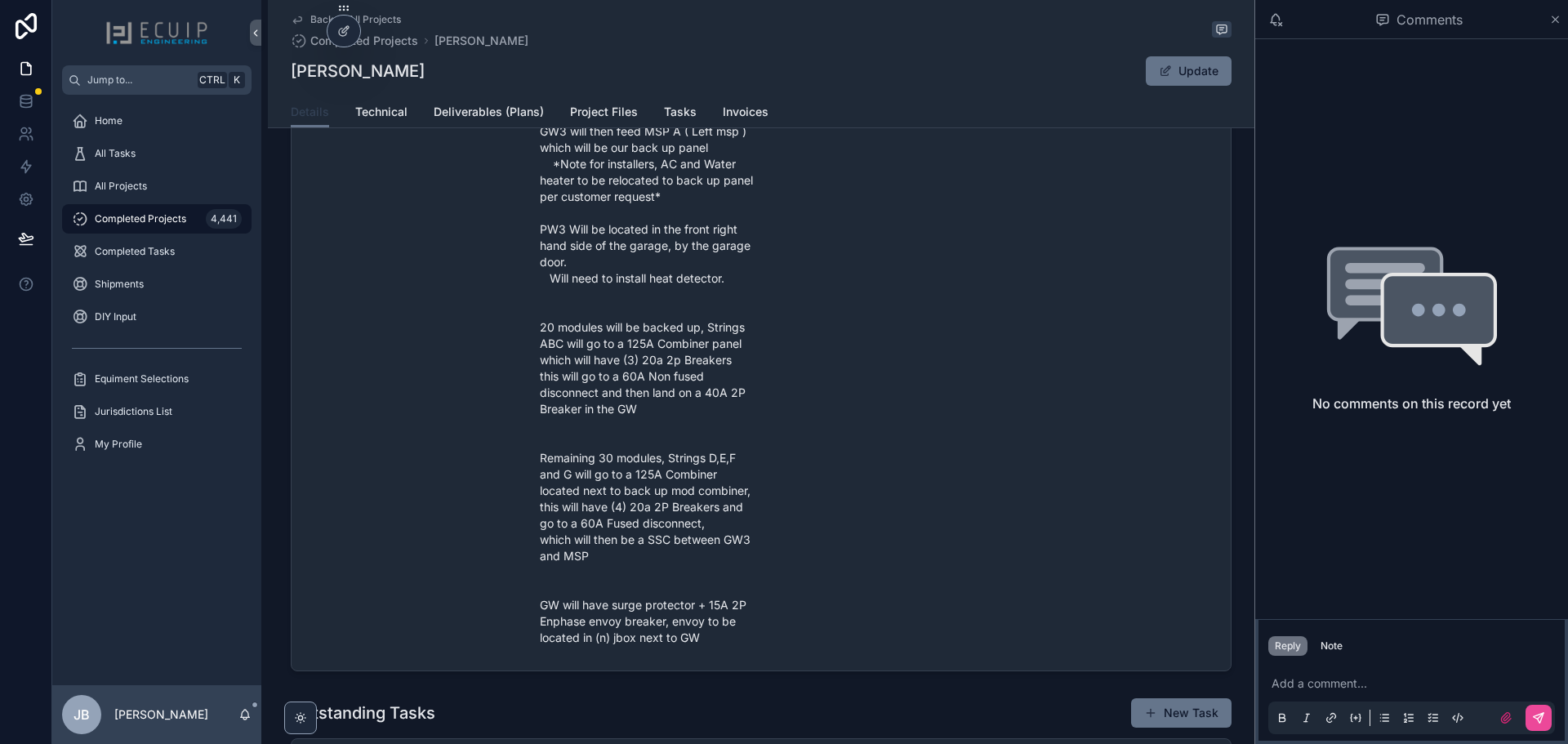
scroll to position [898, 0]
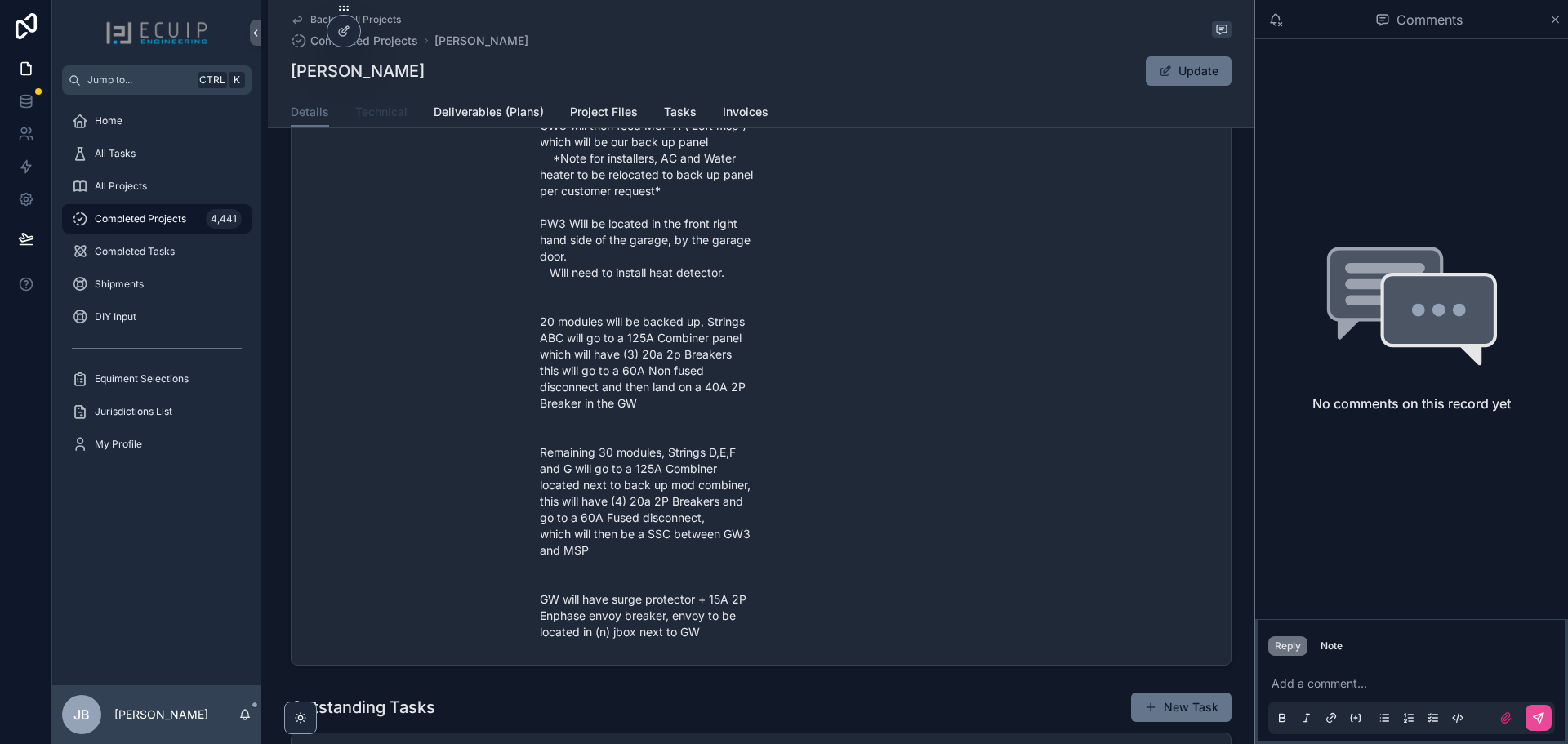
click at [381, 106] on span "Technical" at bounding box center [381, 112] width 52 height 16
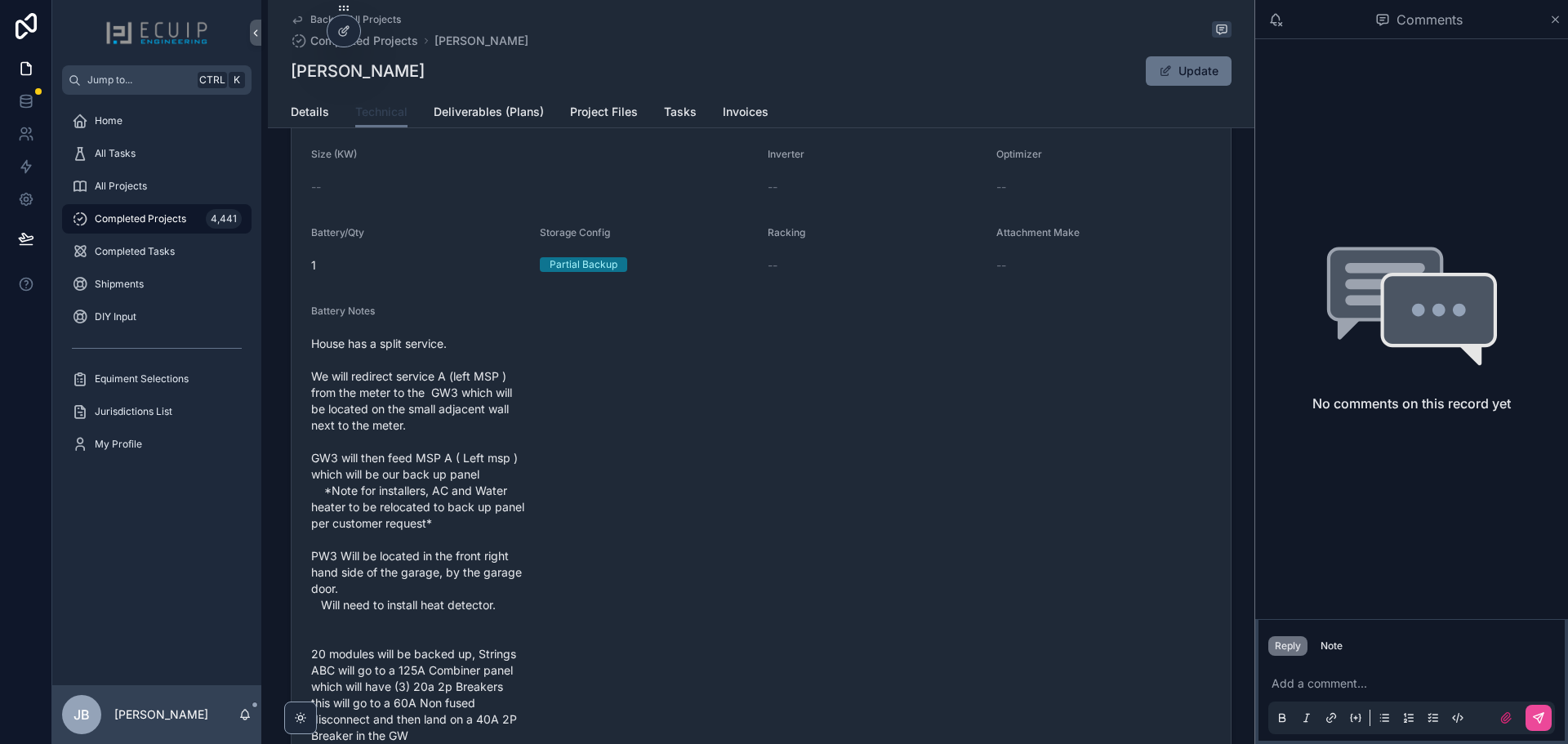
scroll to position [490, 0]
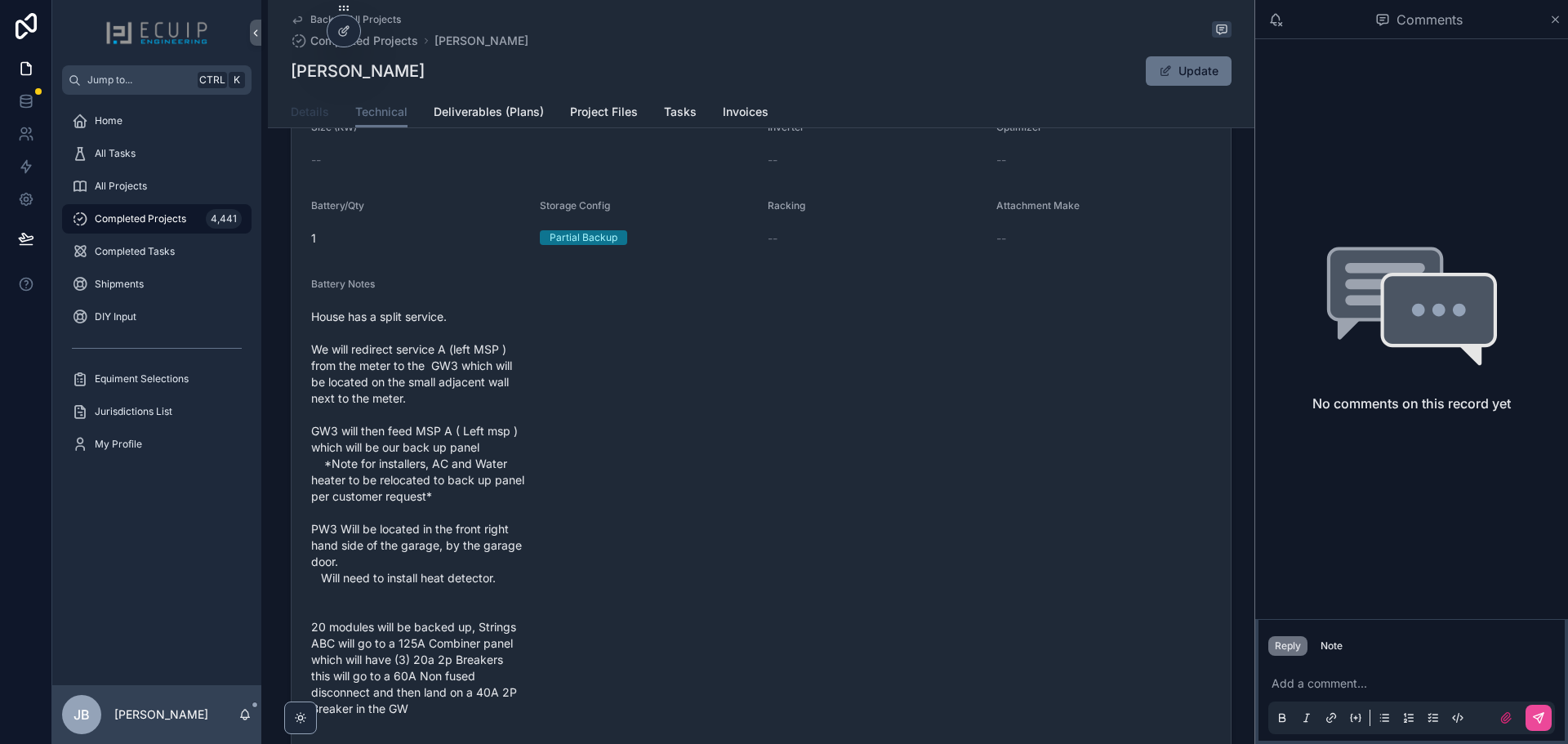
click at [310, 117] on span "Details" at bounding box center [309, 112] width 39 height 16
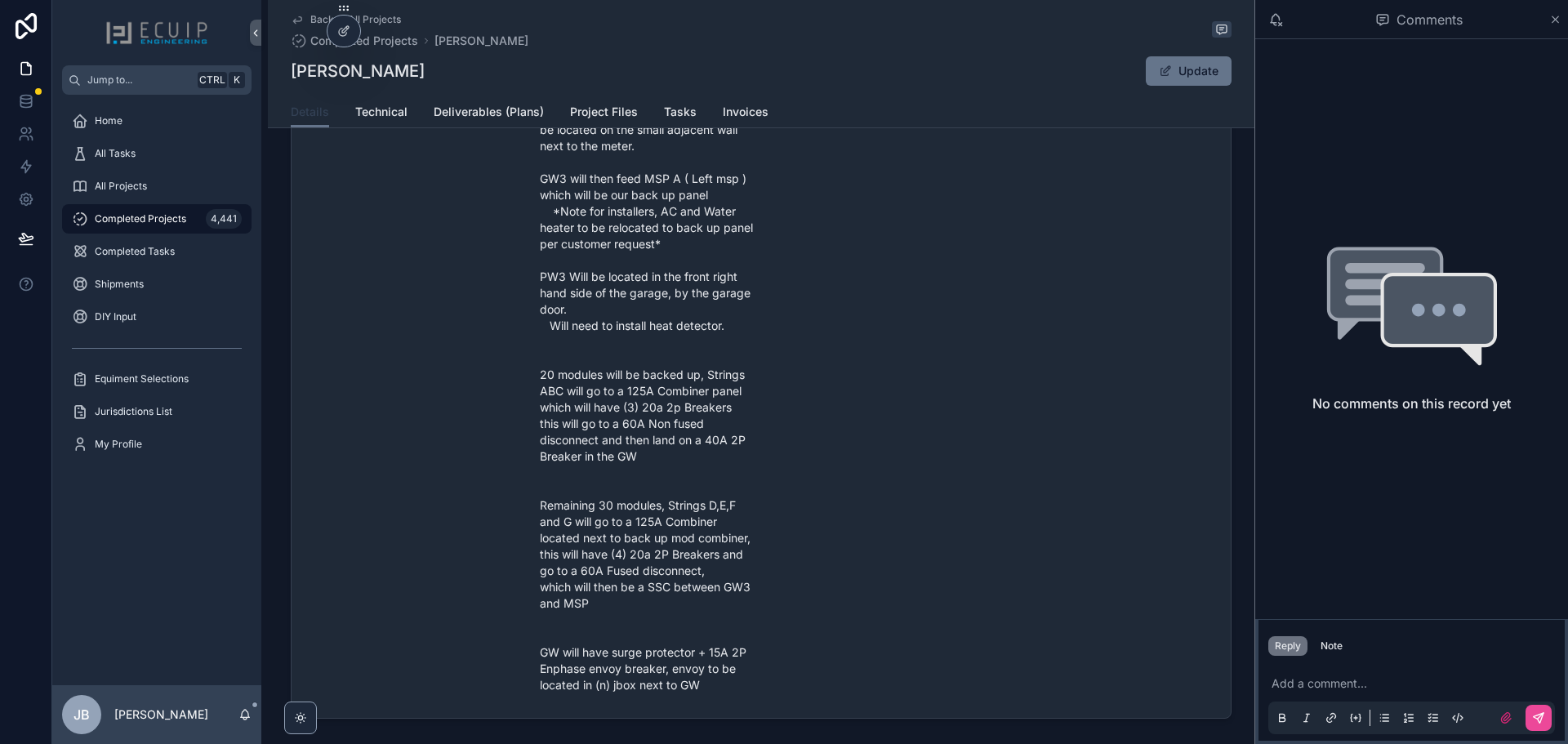
scroll to position [898, 0]
